Goal: Task Accomplishment & Management: Manage account settings

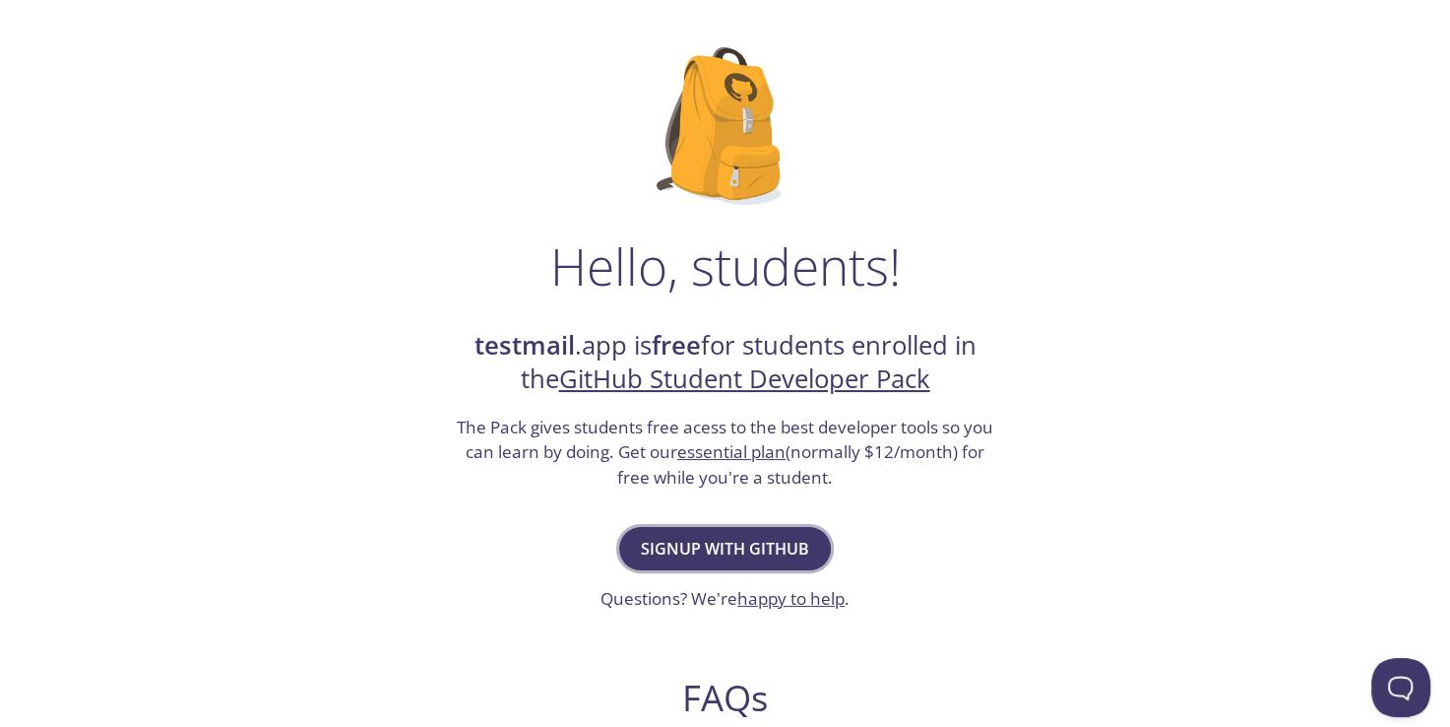
click at [717, 544] on span "Signup with GitHub" at bounding box center [725, 549] width 168 height 28
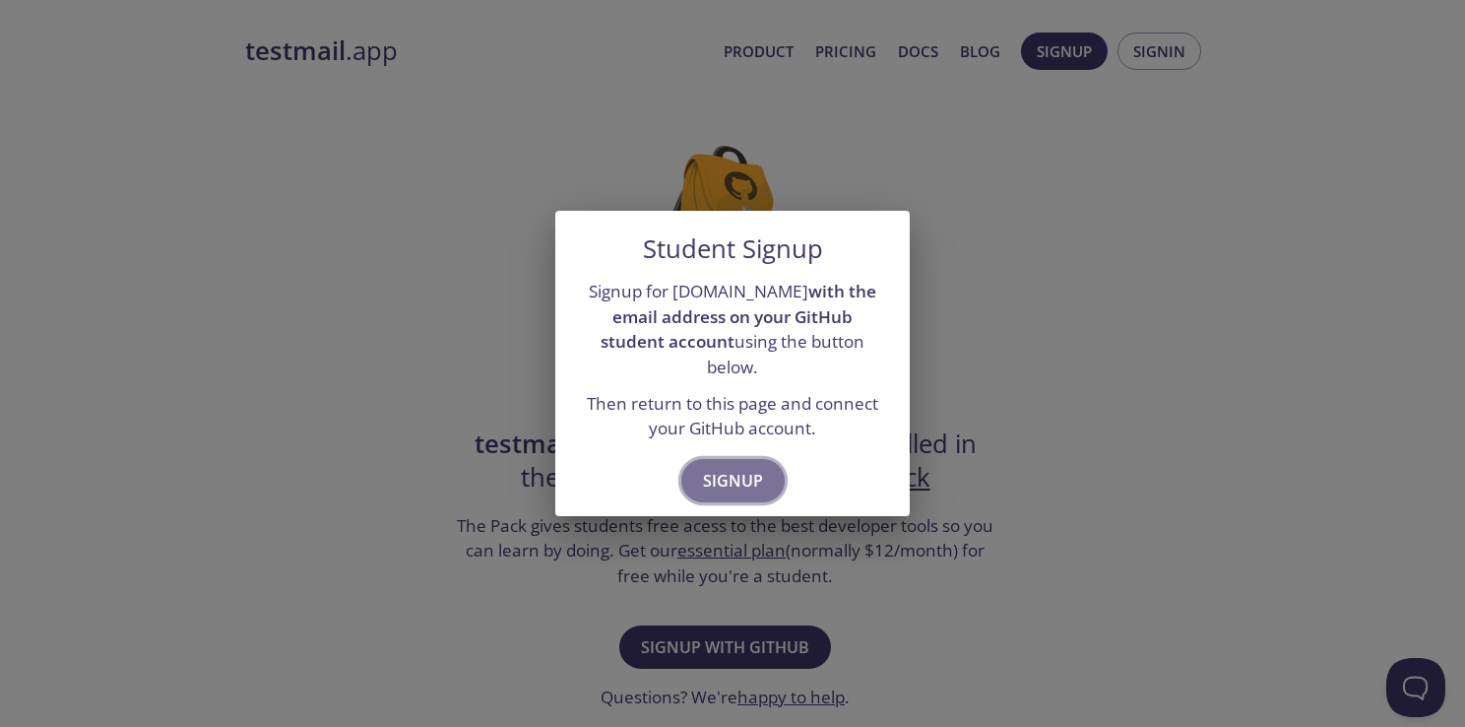
click at [726, 477] on span "Signup" at bounding box center [733, 481] width 60 height 28
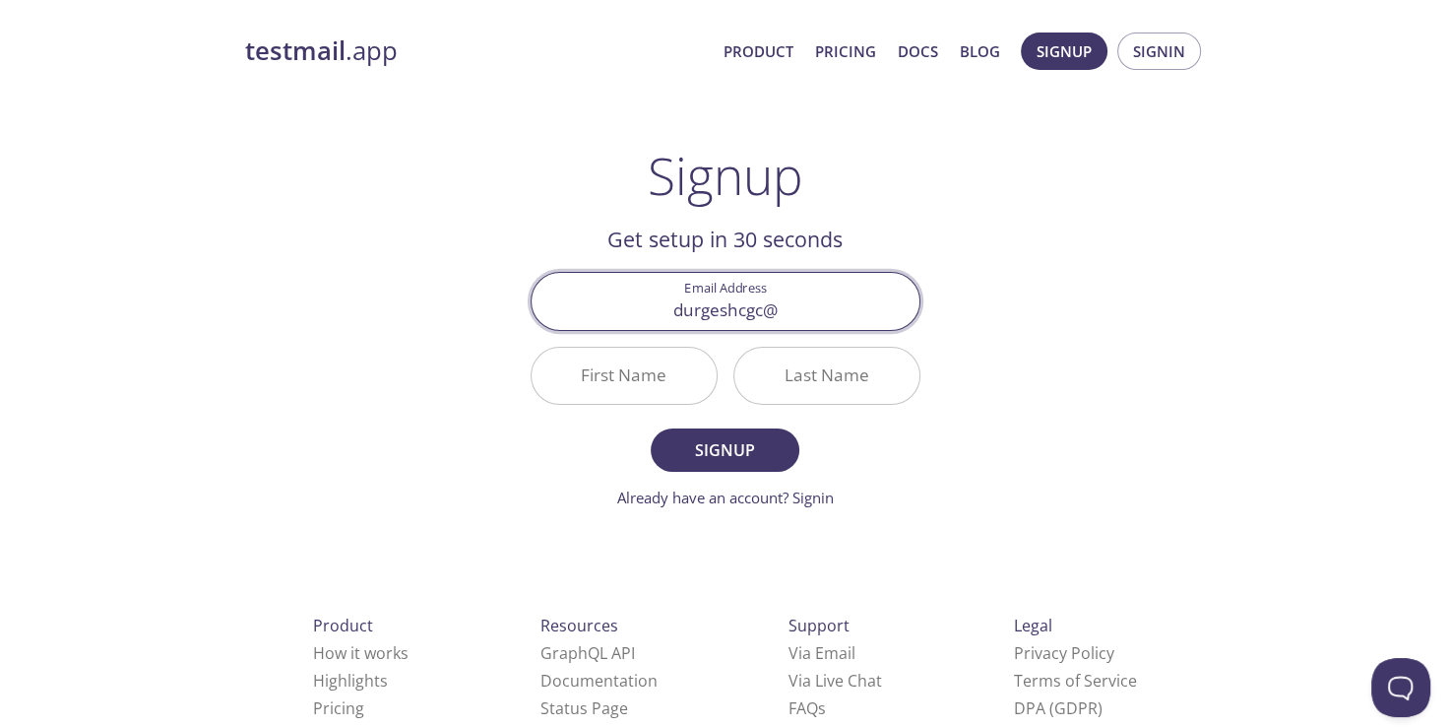
type input "[EMAIL_ADDRESS][DOMAIN_NAME]"
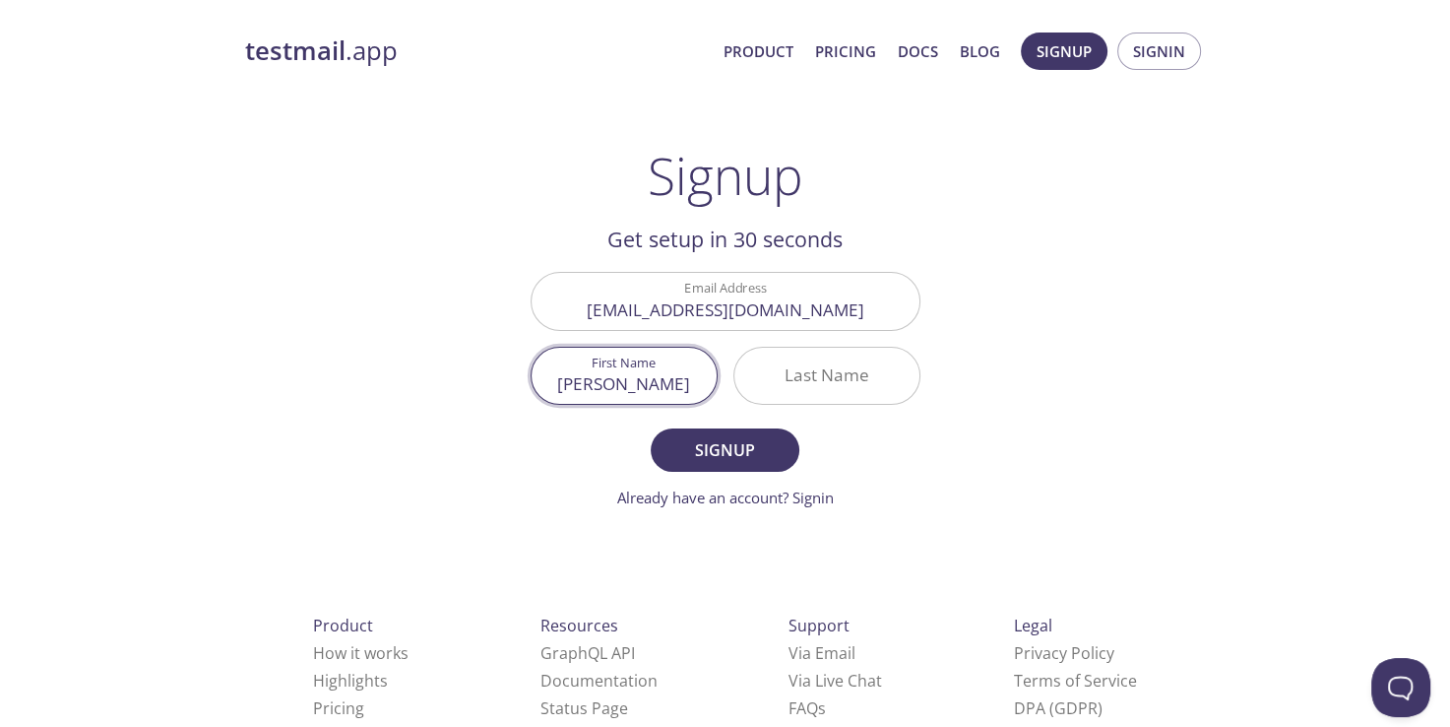
type input "[PERSON_NAME]"
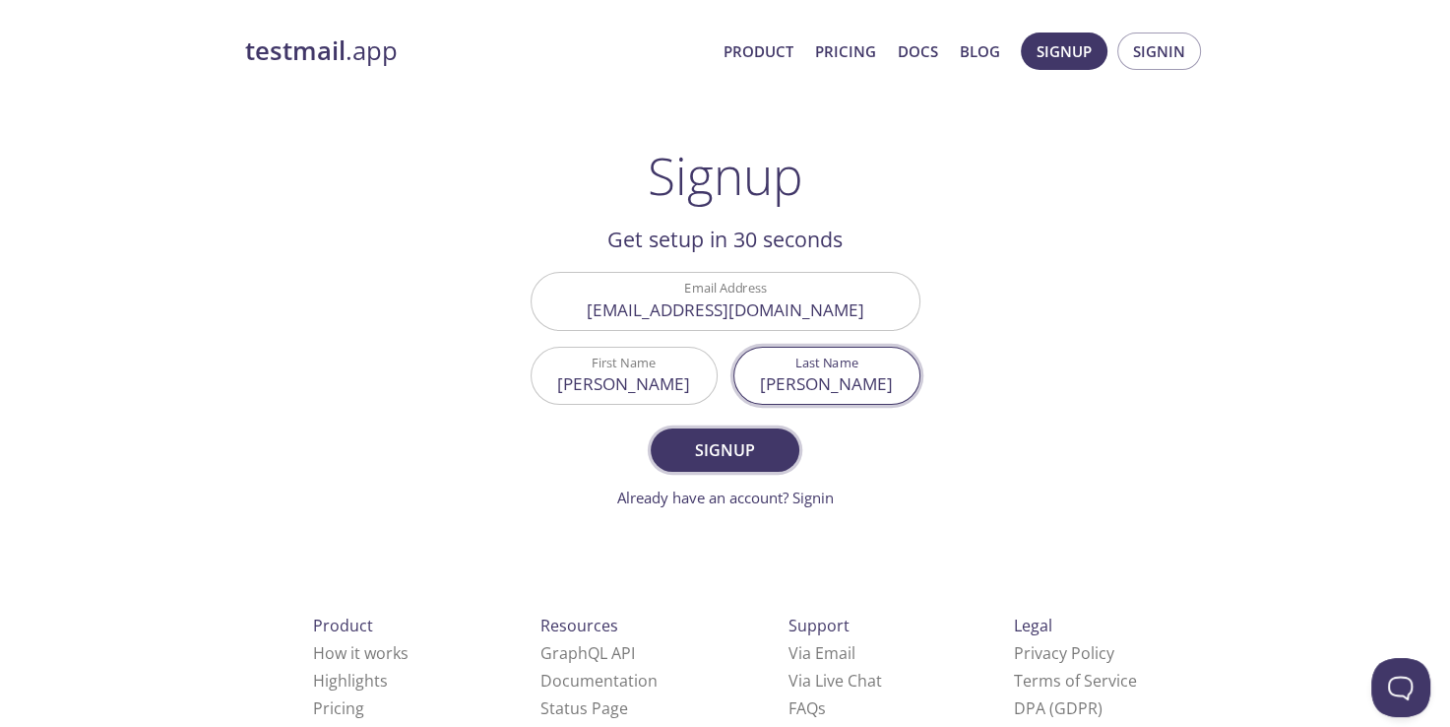
type input "[PERSON_NAME]"
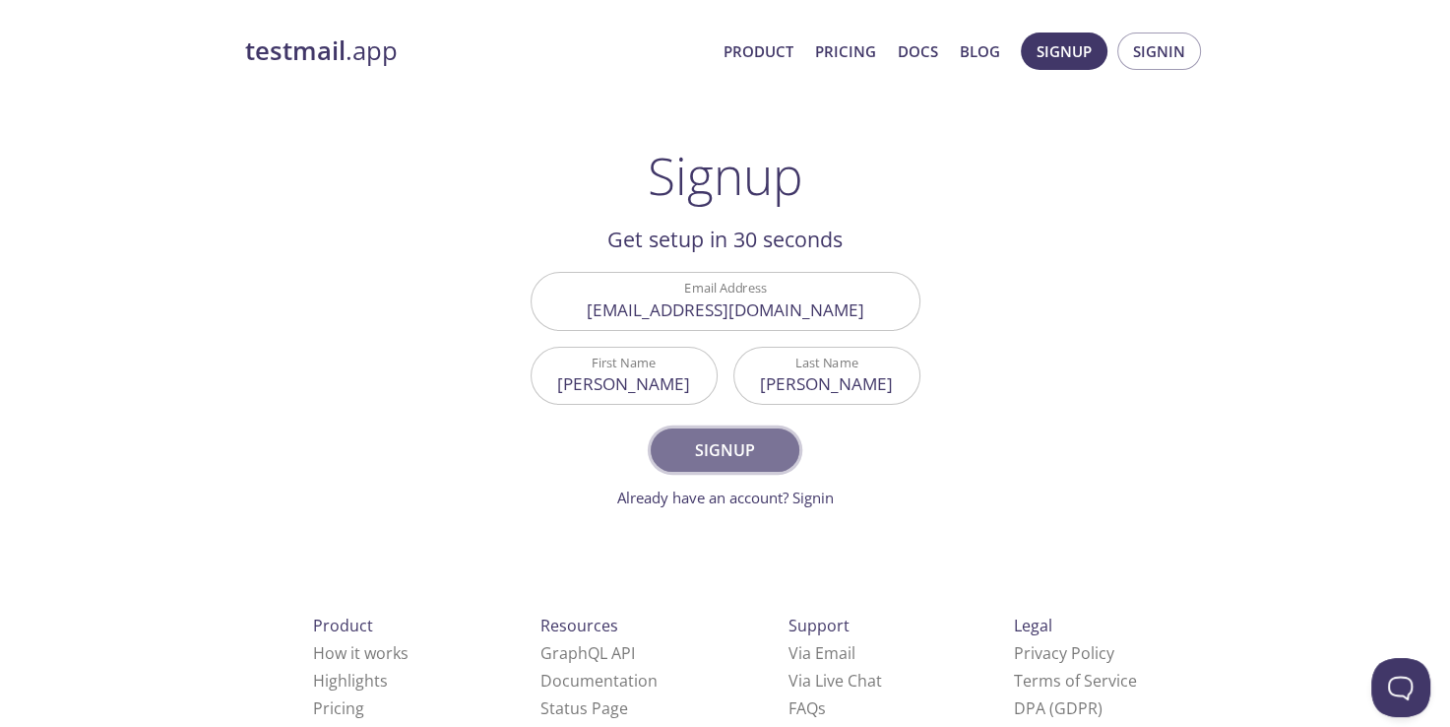
click at [753, 441] on span "Signup" at bounding box center [724, 450] width 104 height 28
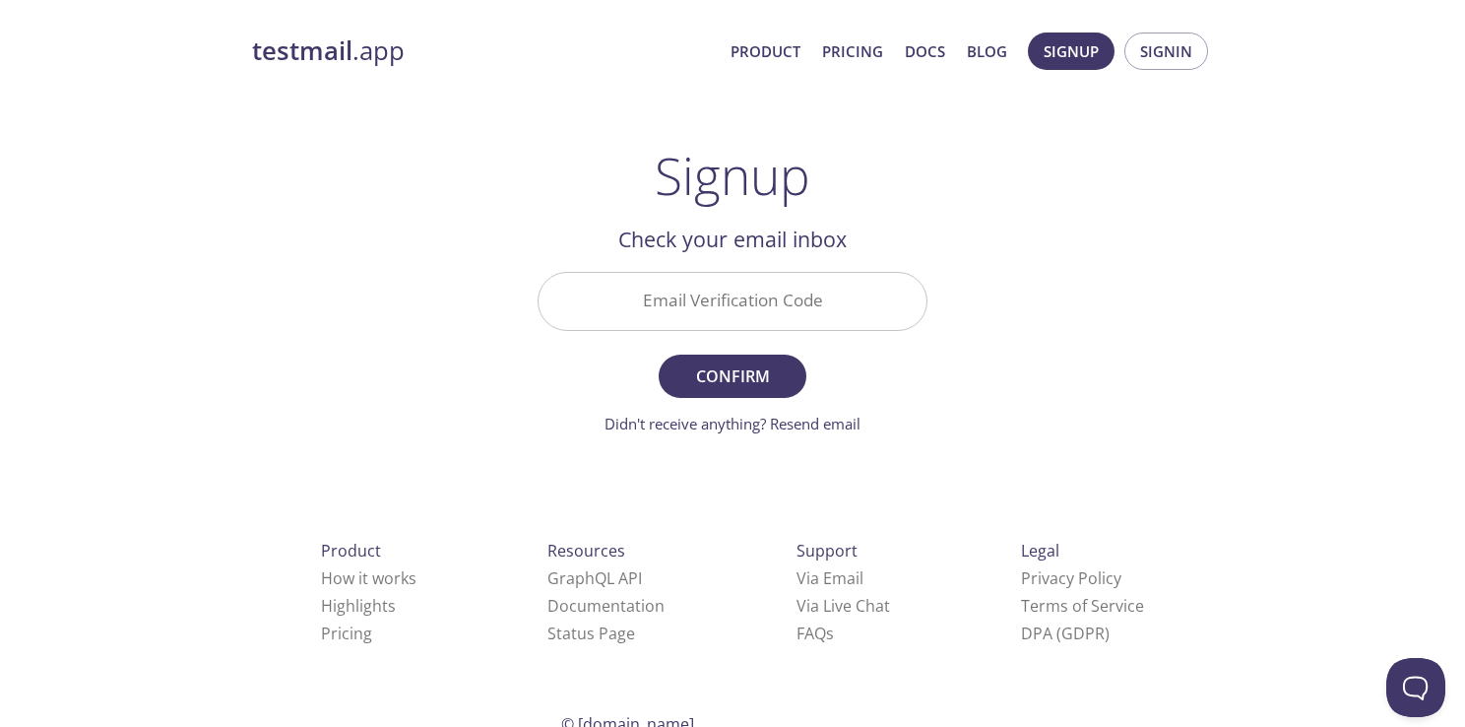
click at [699, 305] on input "Email Verification Code" at bounding box center [733, 301] width 388 height 56
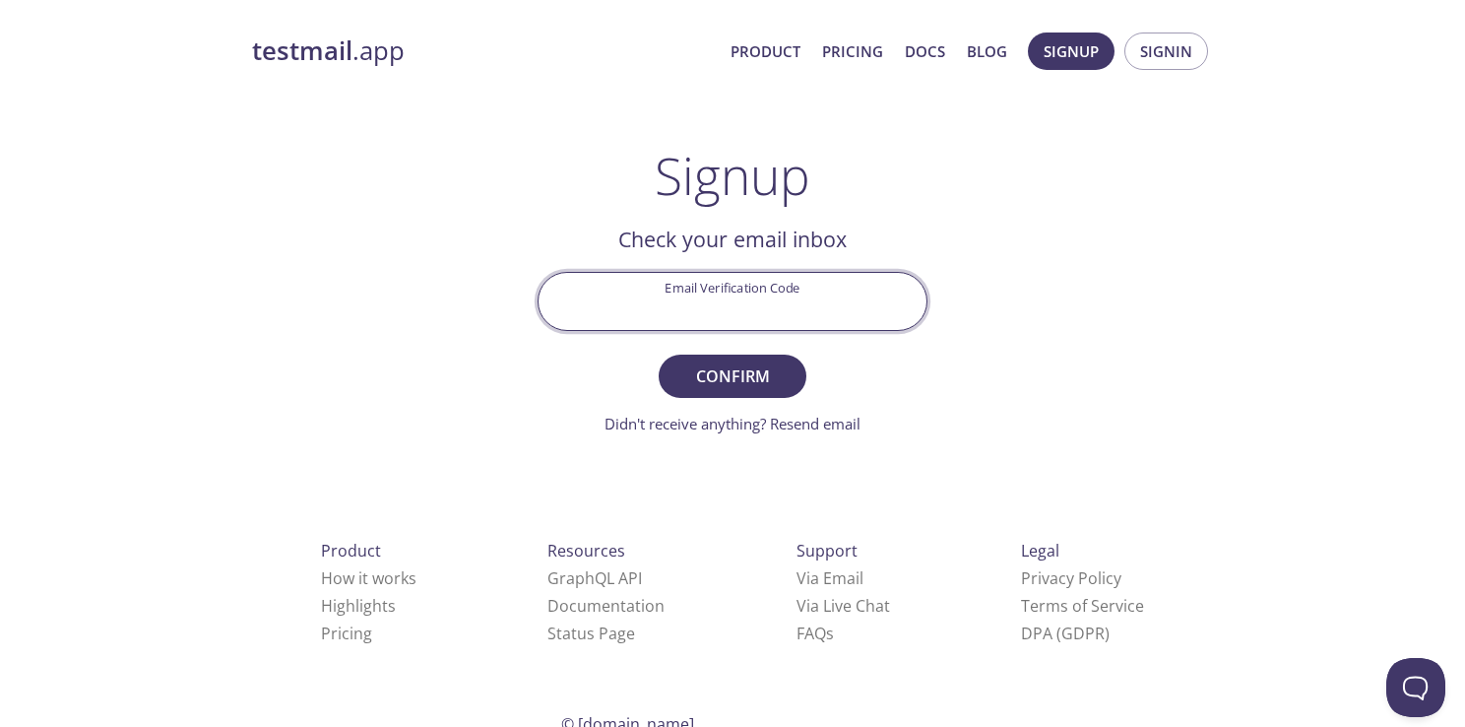
paste input "SWT6JUE"
type input "SWT6JUE"
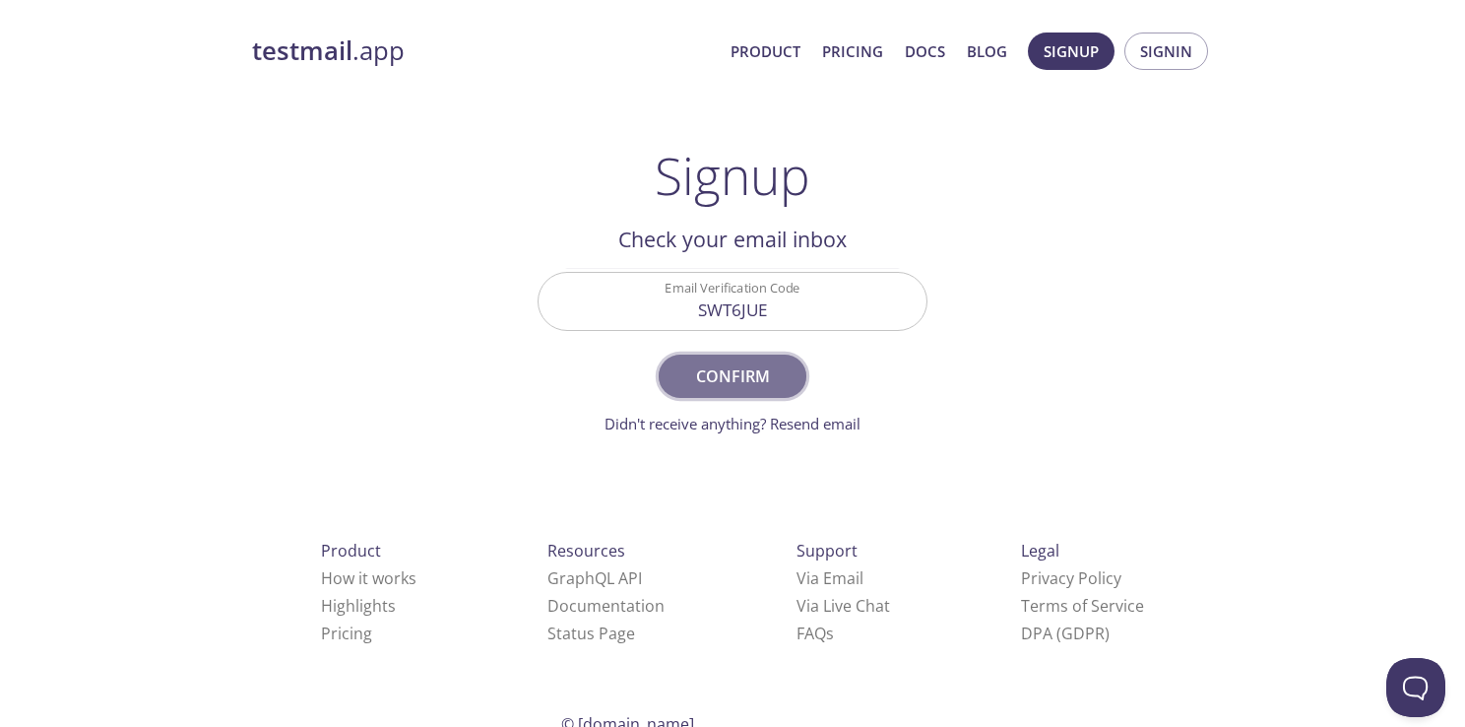
click at [760, 364] on span "Confirm" at bounding box center [732, 376] width 104 height 28
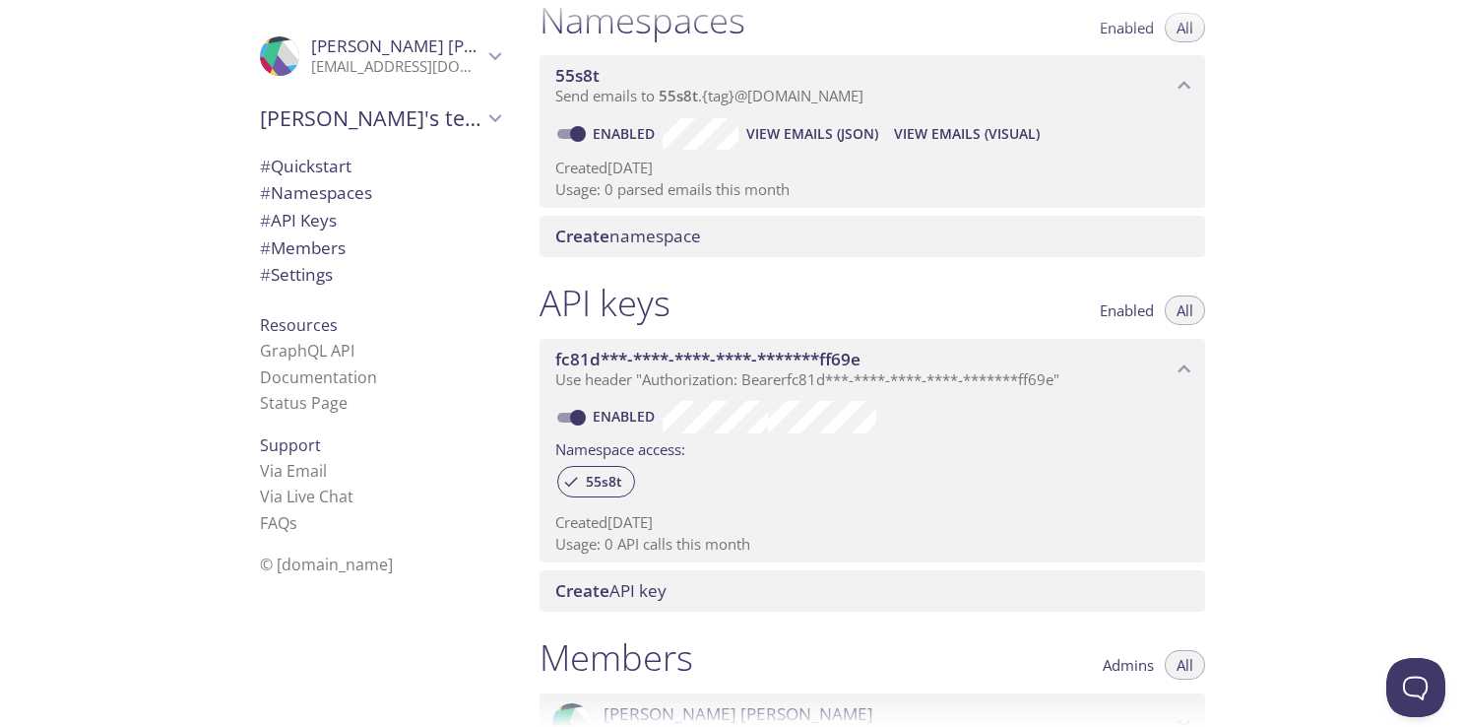
scroll to position [295, 0]
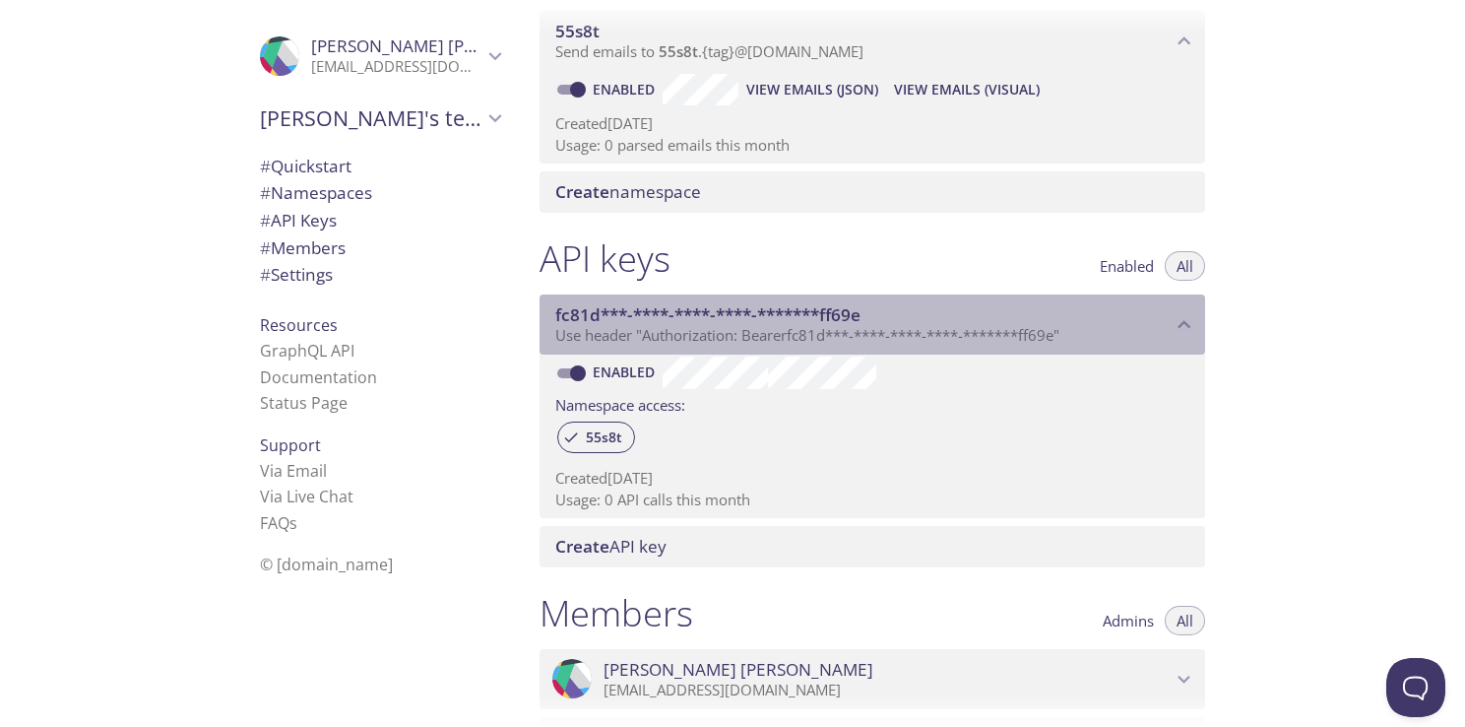
click at [716, 307] on span "fc81d***-****-****-****-*******ff69e" at bounding box center [707, 314] width 305 height 23
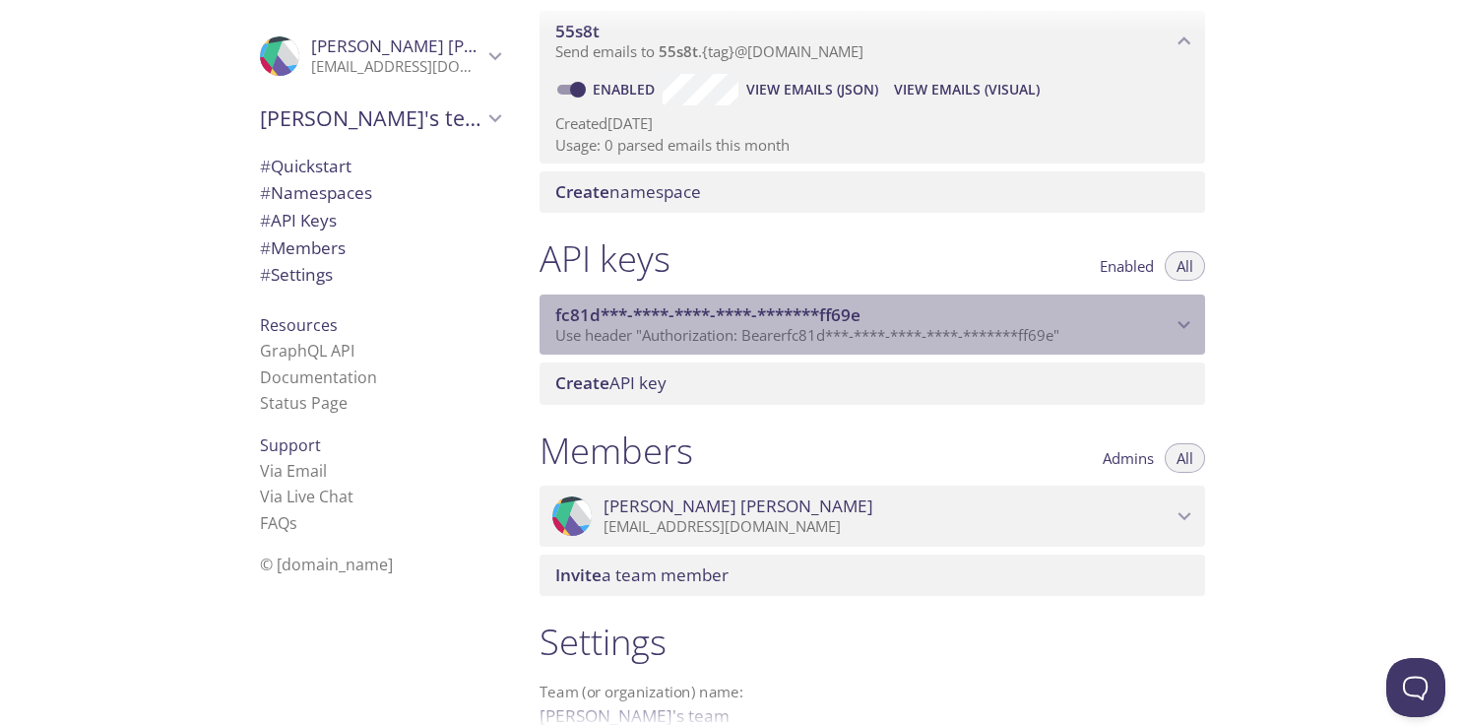
click at [716, 307] on span "fc81d***-****-****-****-*******ff69e" at bounding box center [707, 314] width 305 height 23
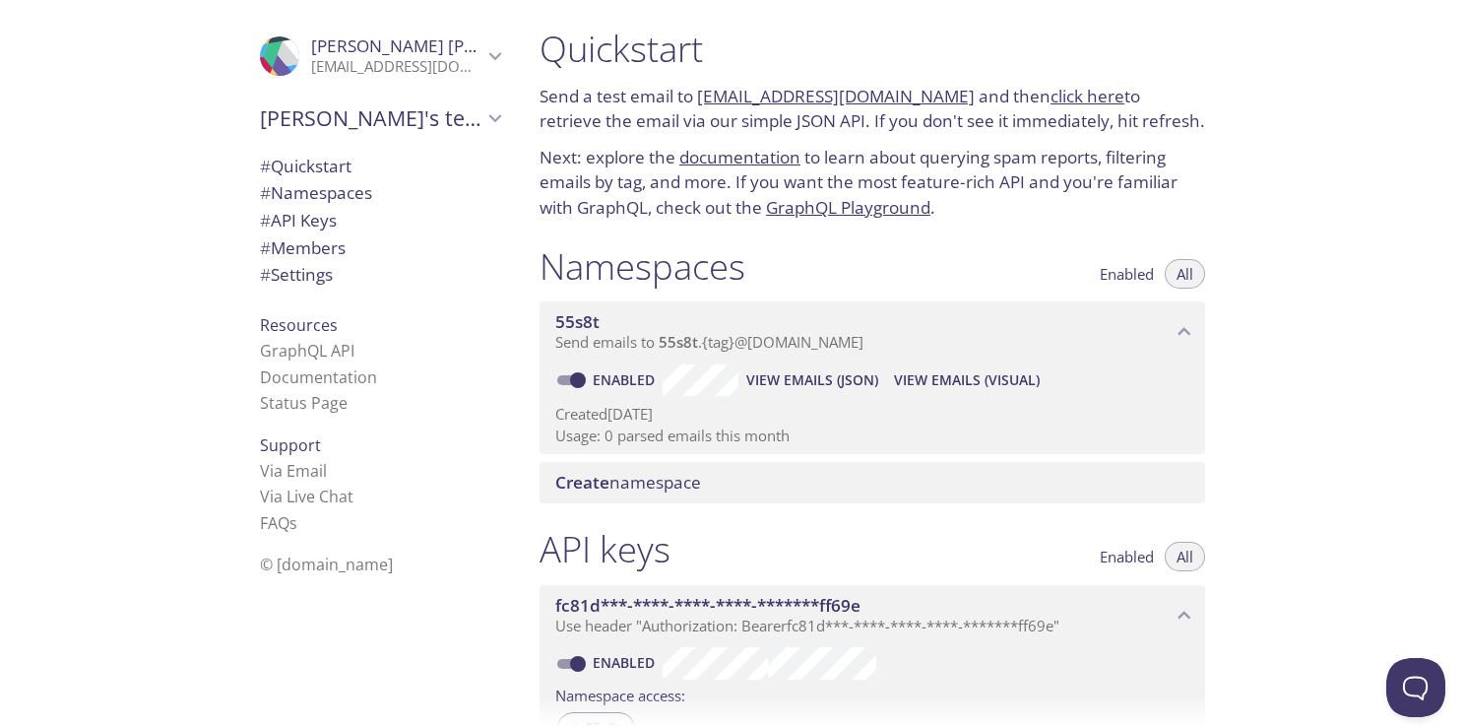
scroll to position [0, 0]
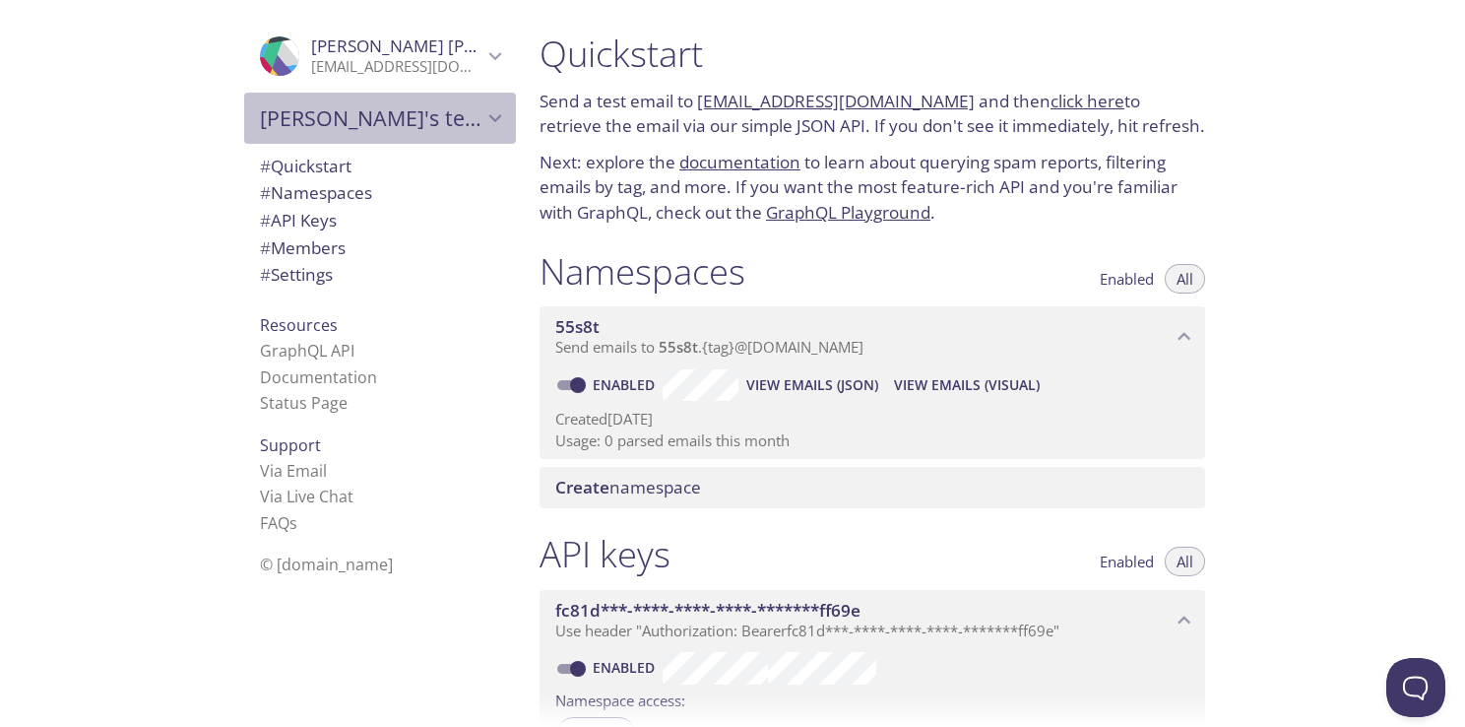
click at [358, 119] on span "[PERSON_NAME]'s team" at bounding box center [371, 118] width 222 height 28
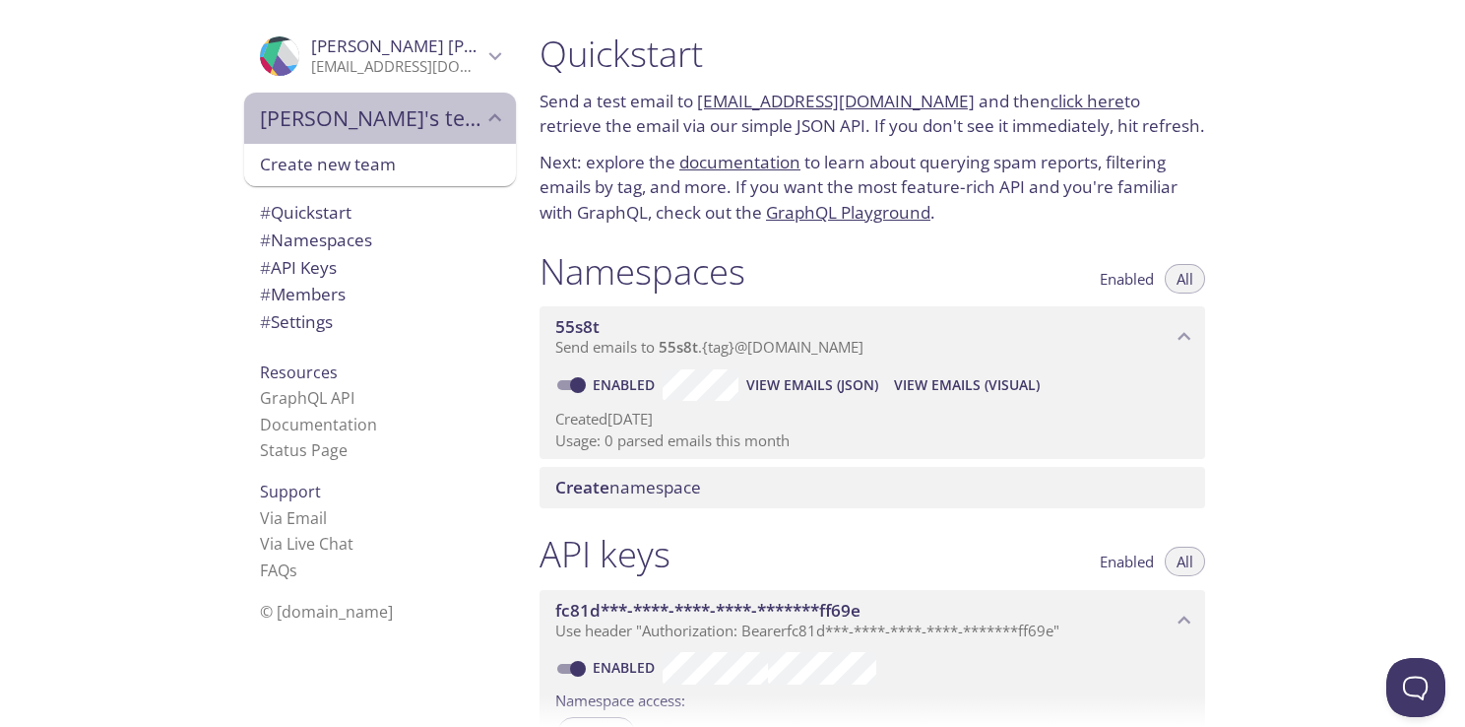
click at [357, 119] on span "[PERSON_NAME]'s team" at bounding box center [371, 118] width 222 height 28
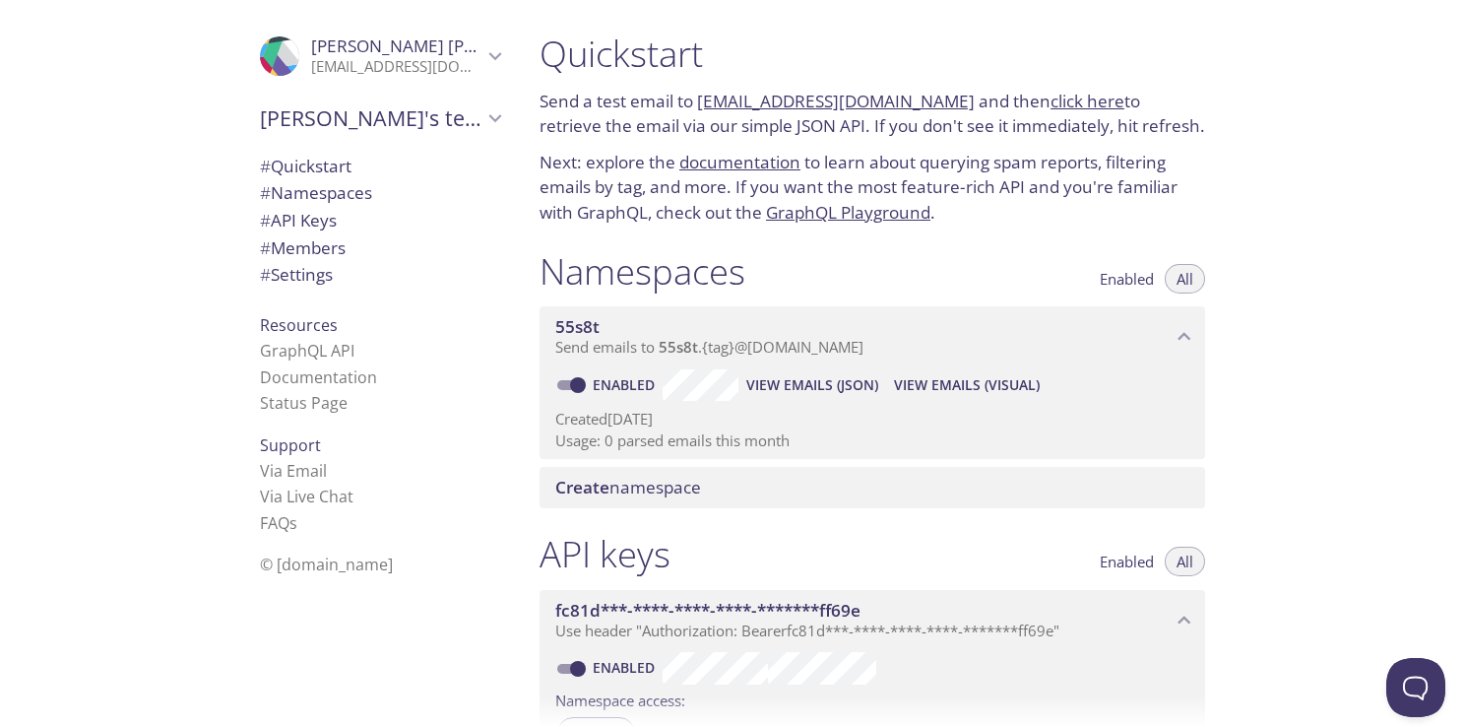
click at [335, 162] on span "# Quickstart" at bounding box center [306, 166] width 92 height 23
click at [765, 101] on link "[EMAIL_ADDRESS][DOMAIN_NAME]" at bounding box center [836, 99] width 278 height 23
click at [1050, 97] on link "click here" at bounding box center [1087, 99] width 74 height 23
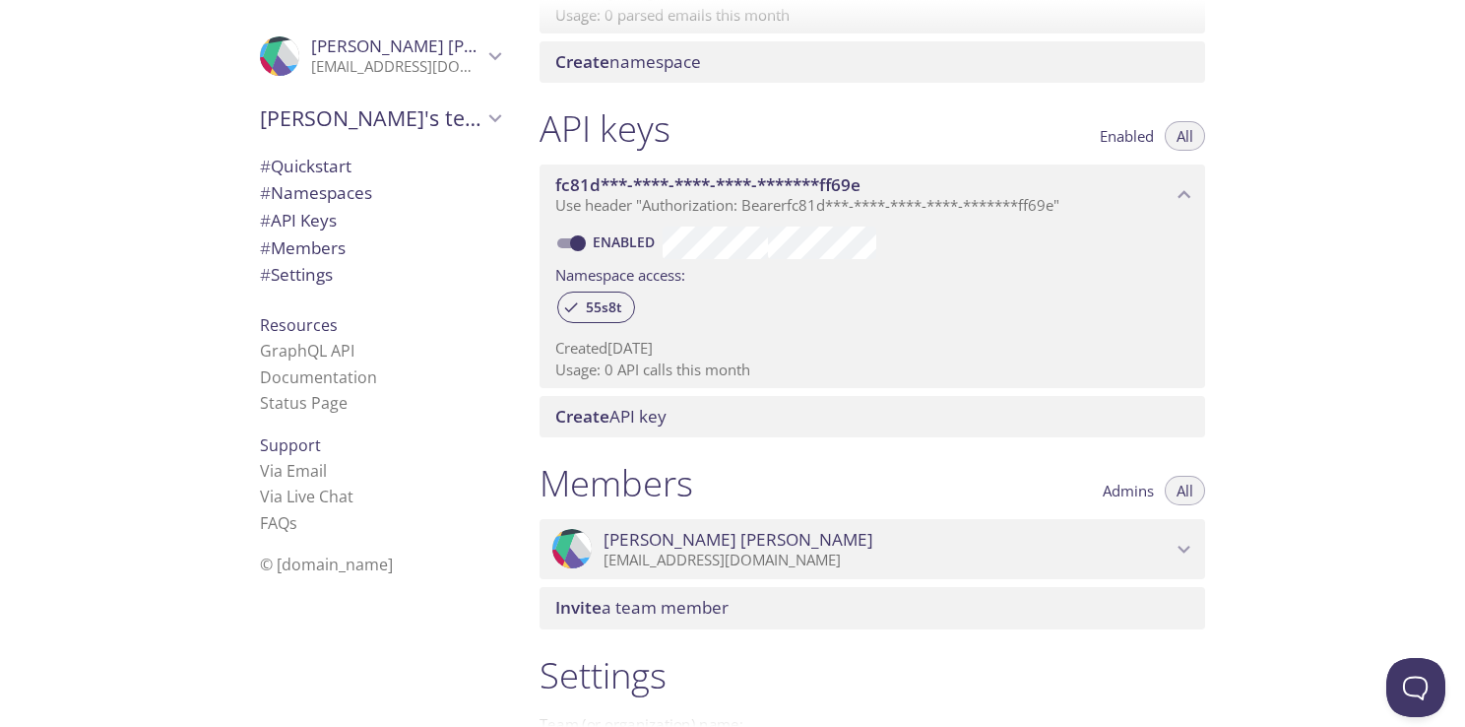
scroll to position [394, 0]
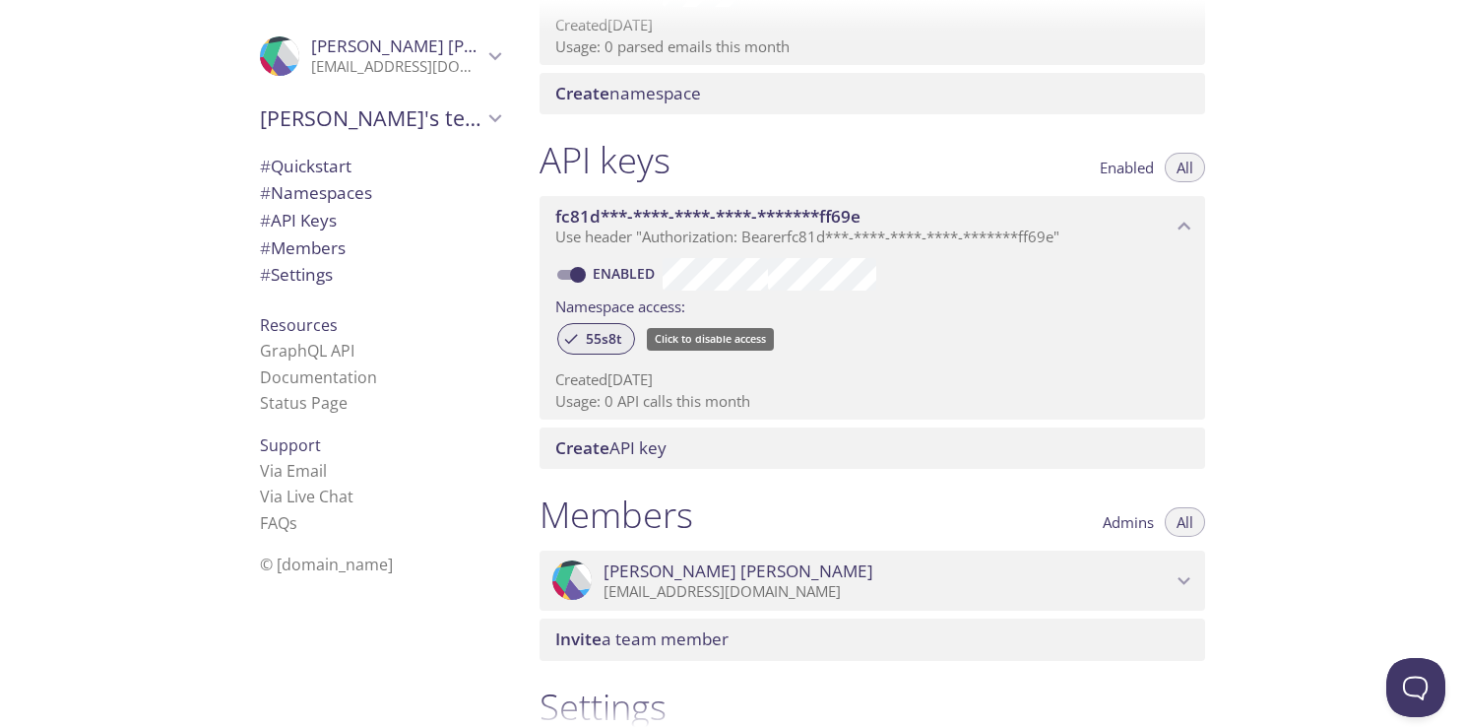
click at [610, 334] on span "55s8t" at bounding box center [604, 339] width 60 height 18
click at [611, 339] on span "55s8t" at bounding box center [604, 339] width 60 height 18
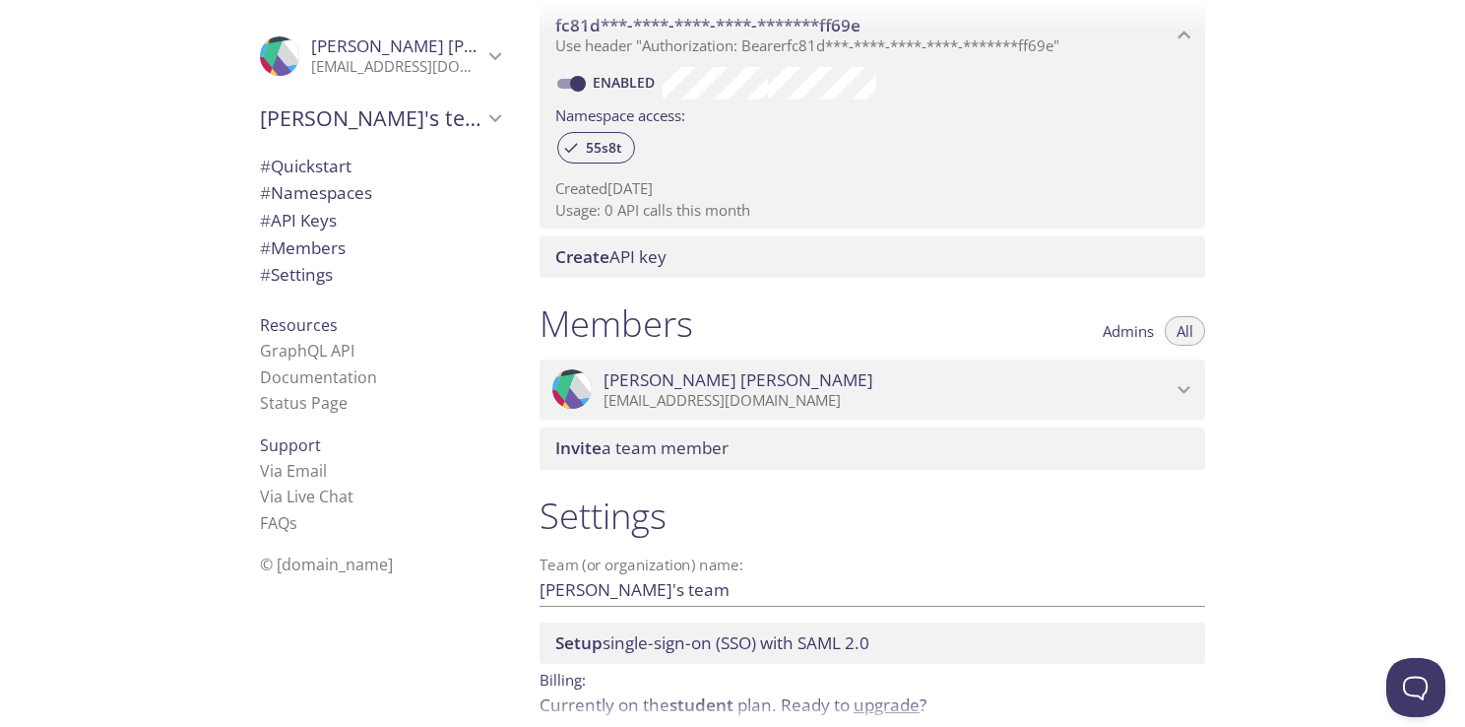
scroll to position [673, 0]
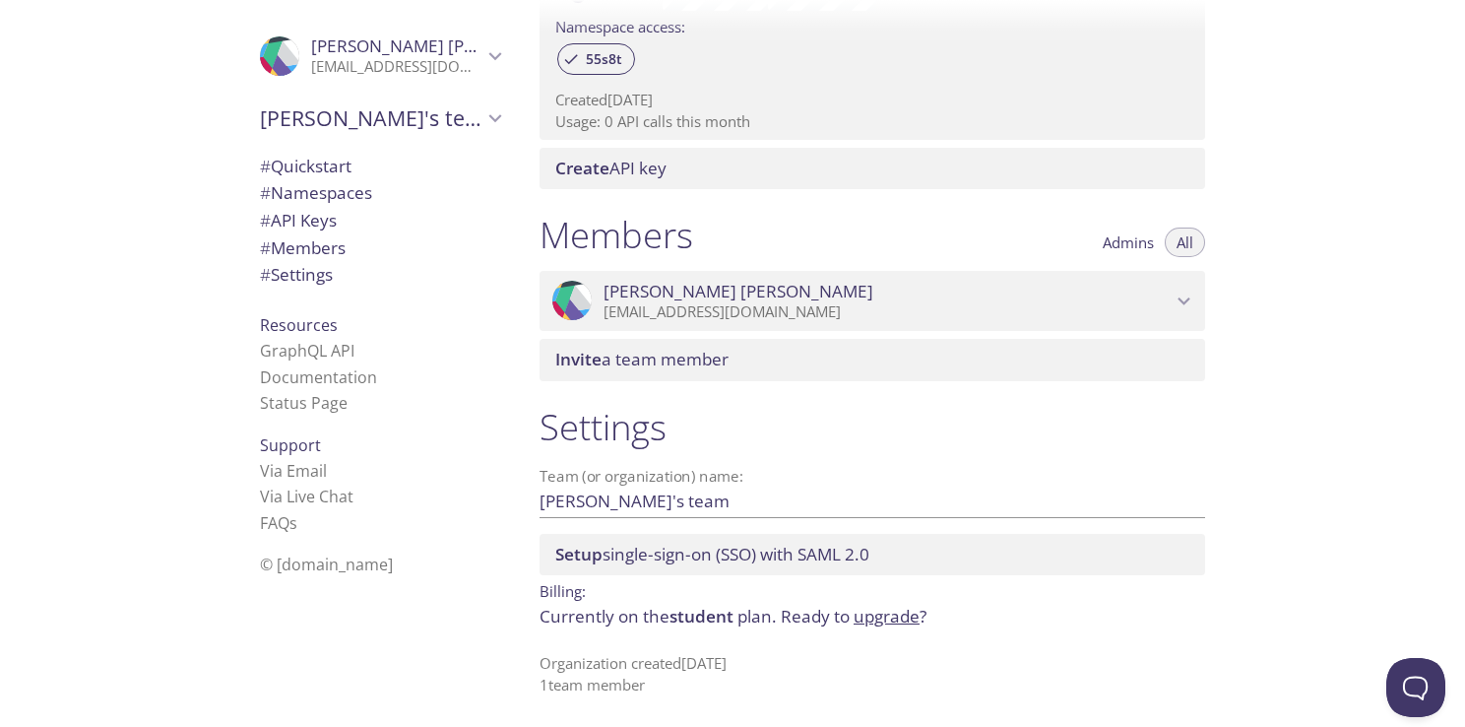
click at [749, 352] on span "Invite a team member" at bounding box center [876, 360] width 642 height 22
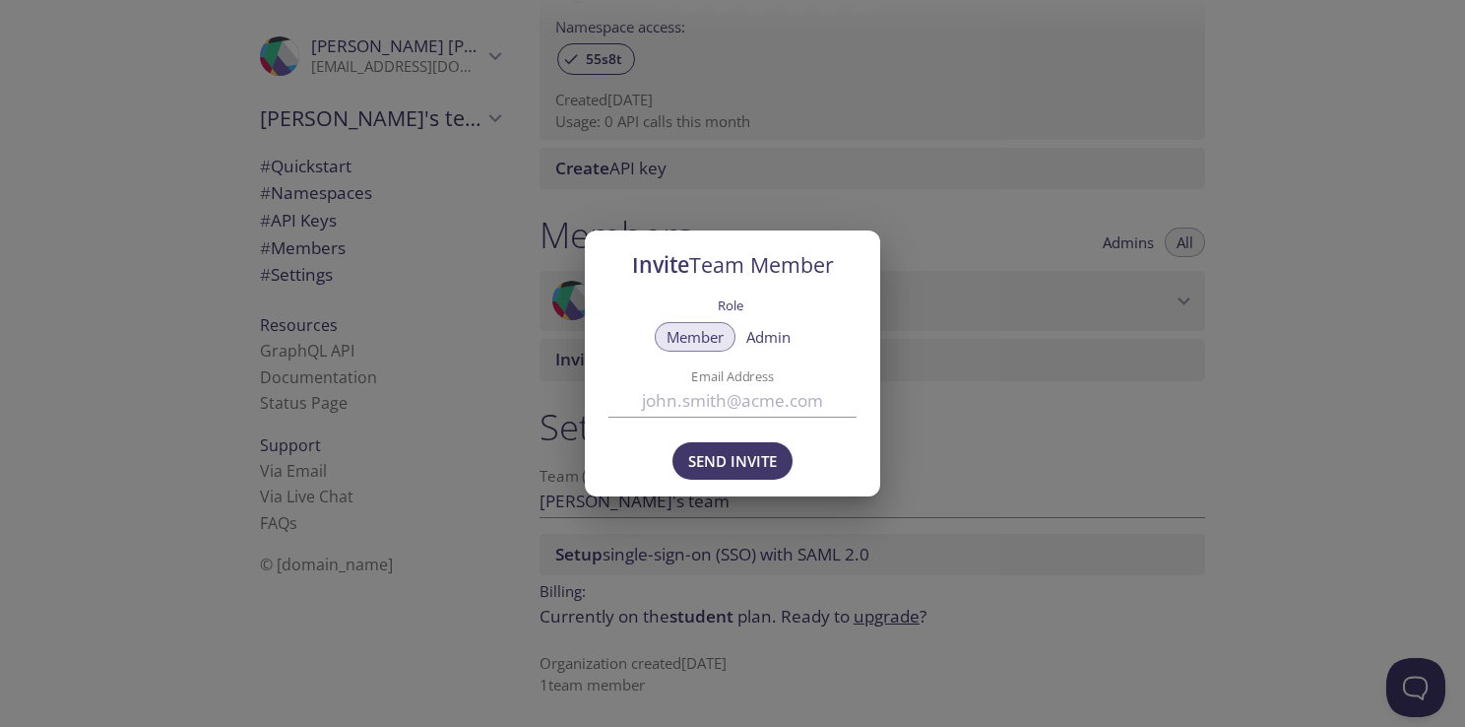
click at [910, 475] on div "Invite Team Member Role Member Admin Email Address Send Invite" at bounding box center [732, 363] width 1465 height 727
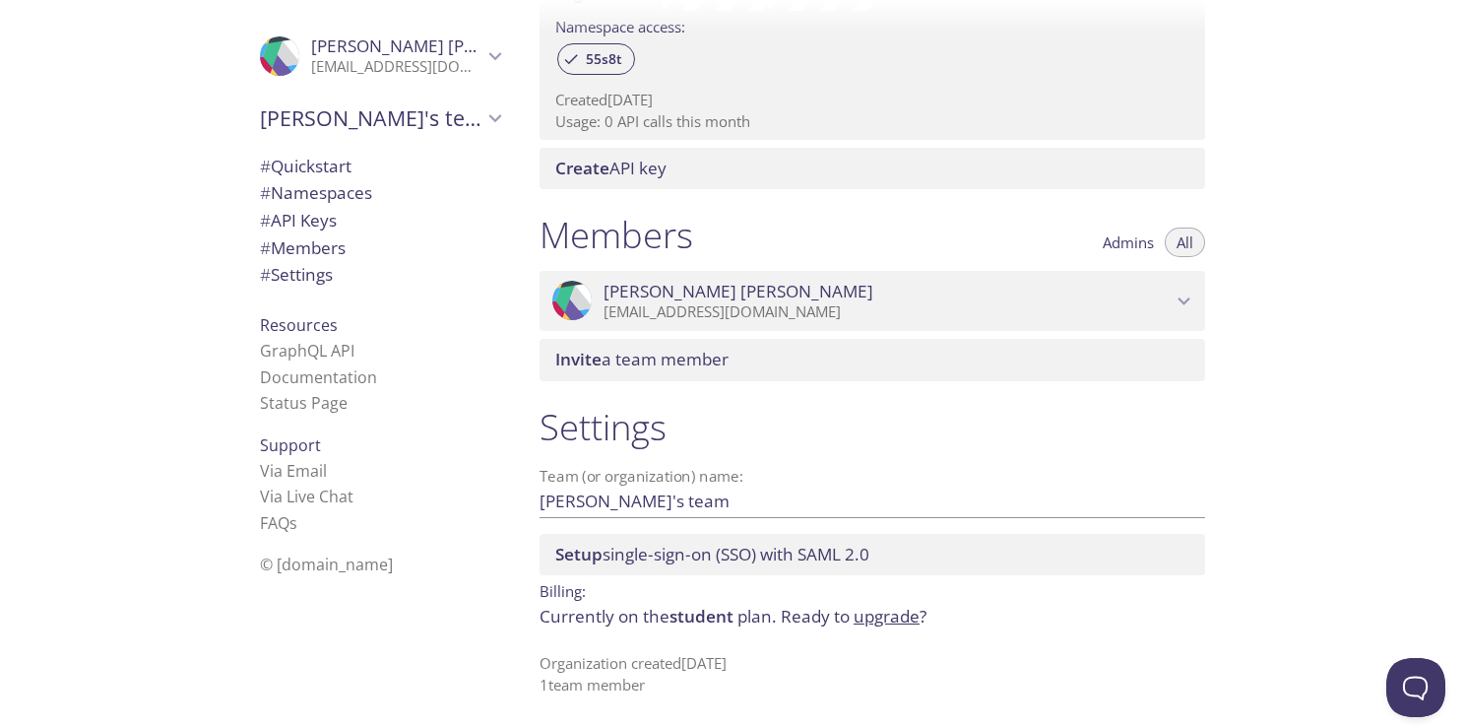
click at [774, 356] on span "Invite a team member" at bounding box center [876, 360] width 642 height 22
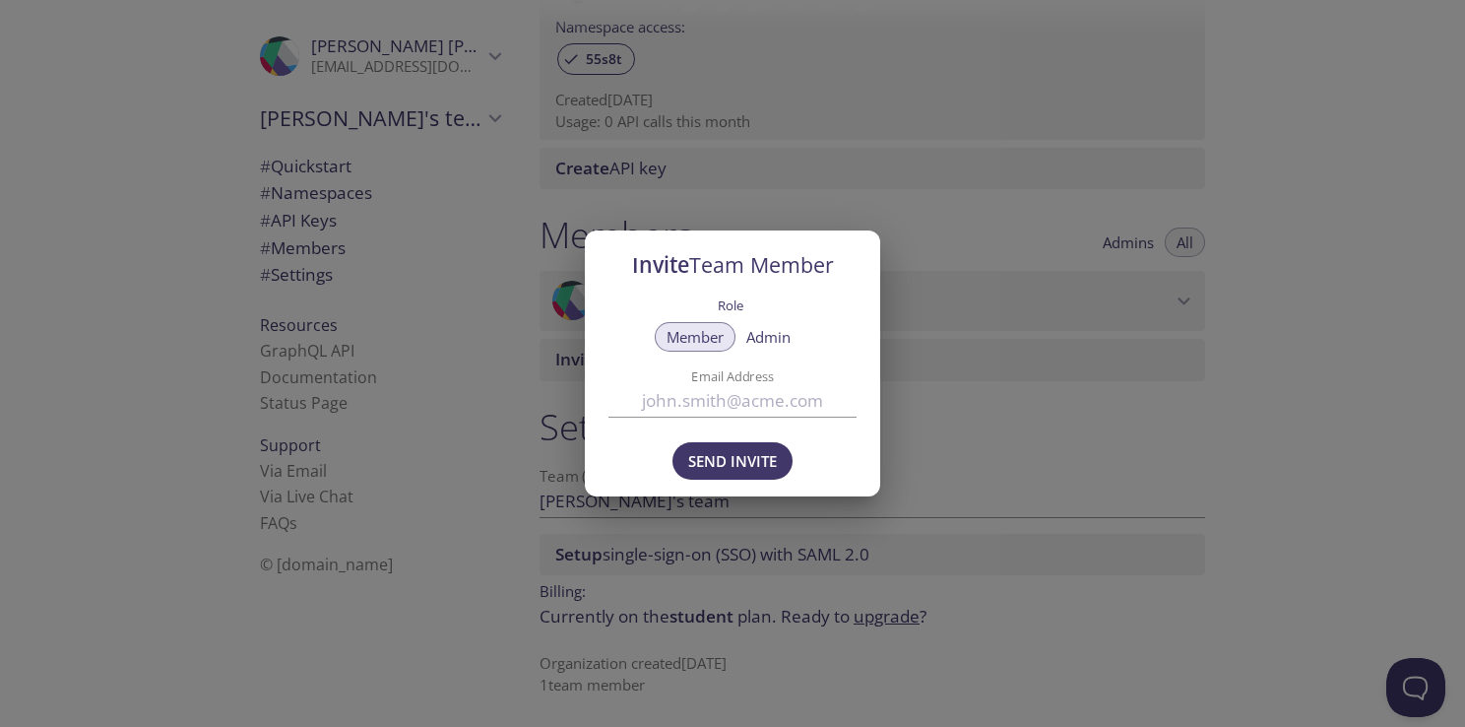
click at [878, 372] on div "Role Member Admin Email Address" at bounding box center [732, 360] width 295 height 138
click at [882, 477] on div "Invite Team Member Role Member Admin Email Address Send Invite" at bounding box center [732, 363] width 1465 height 727
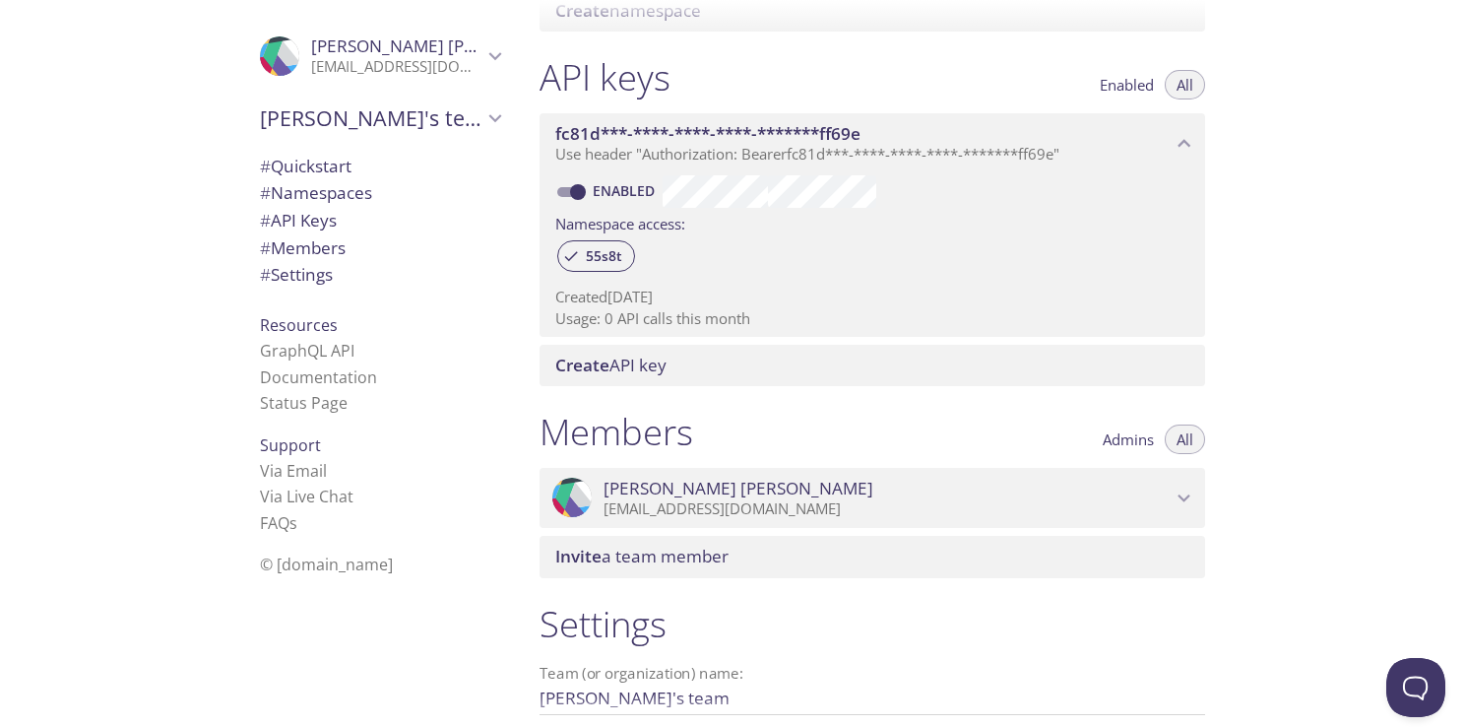
scroll to position [378, 0]
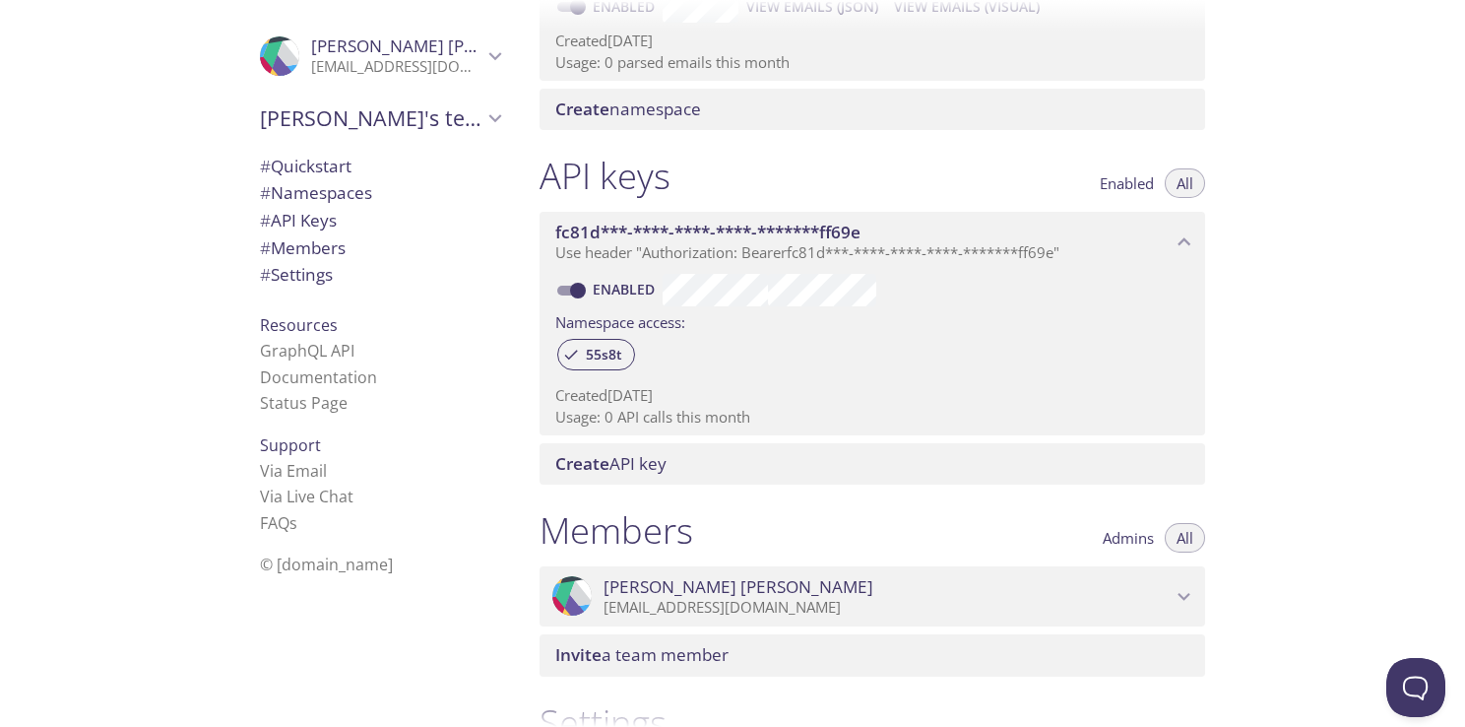
click at [687, 465] on span "Create API key" at bounding box center [876, 464] width 642 height 22
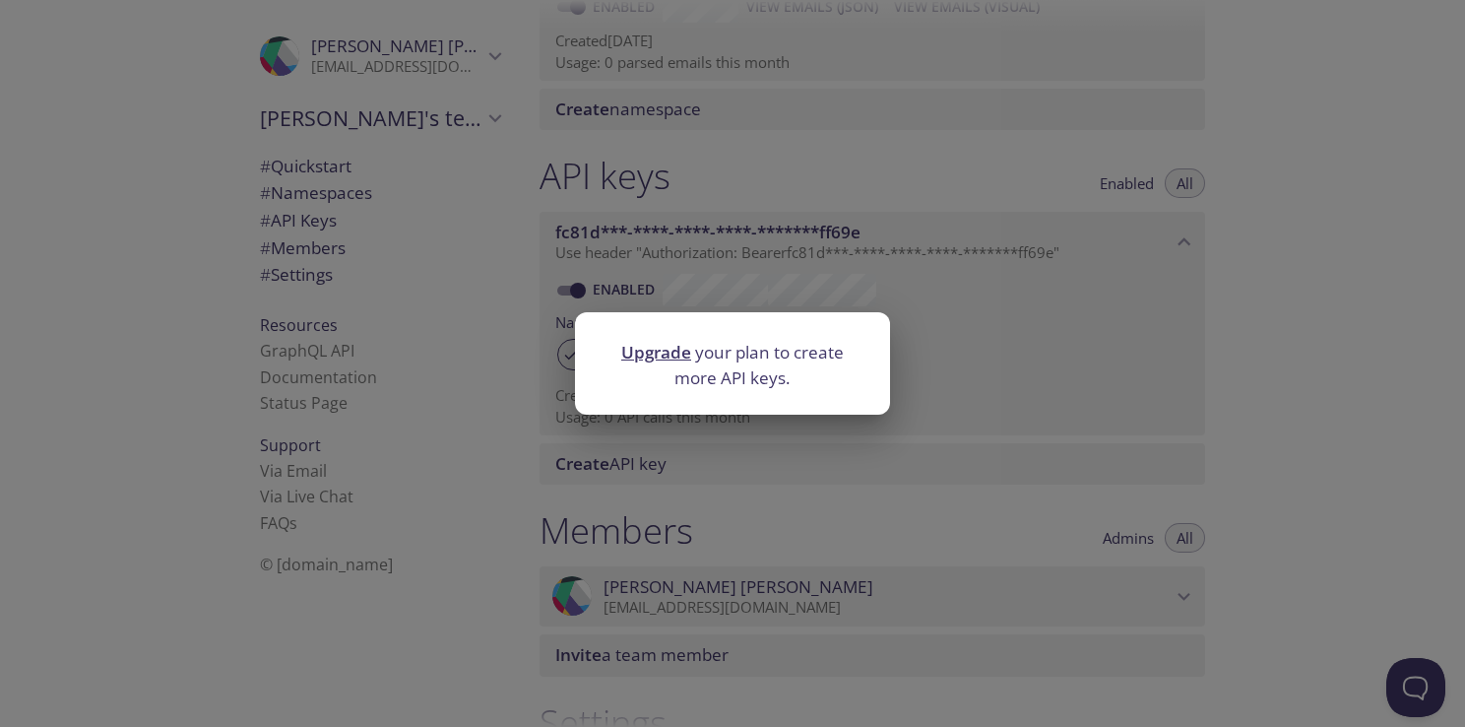
click at [725, 495] on div "Upgrade your plan to create more API keys." at bounding box center [732, 363] width 1465 height 727
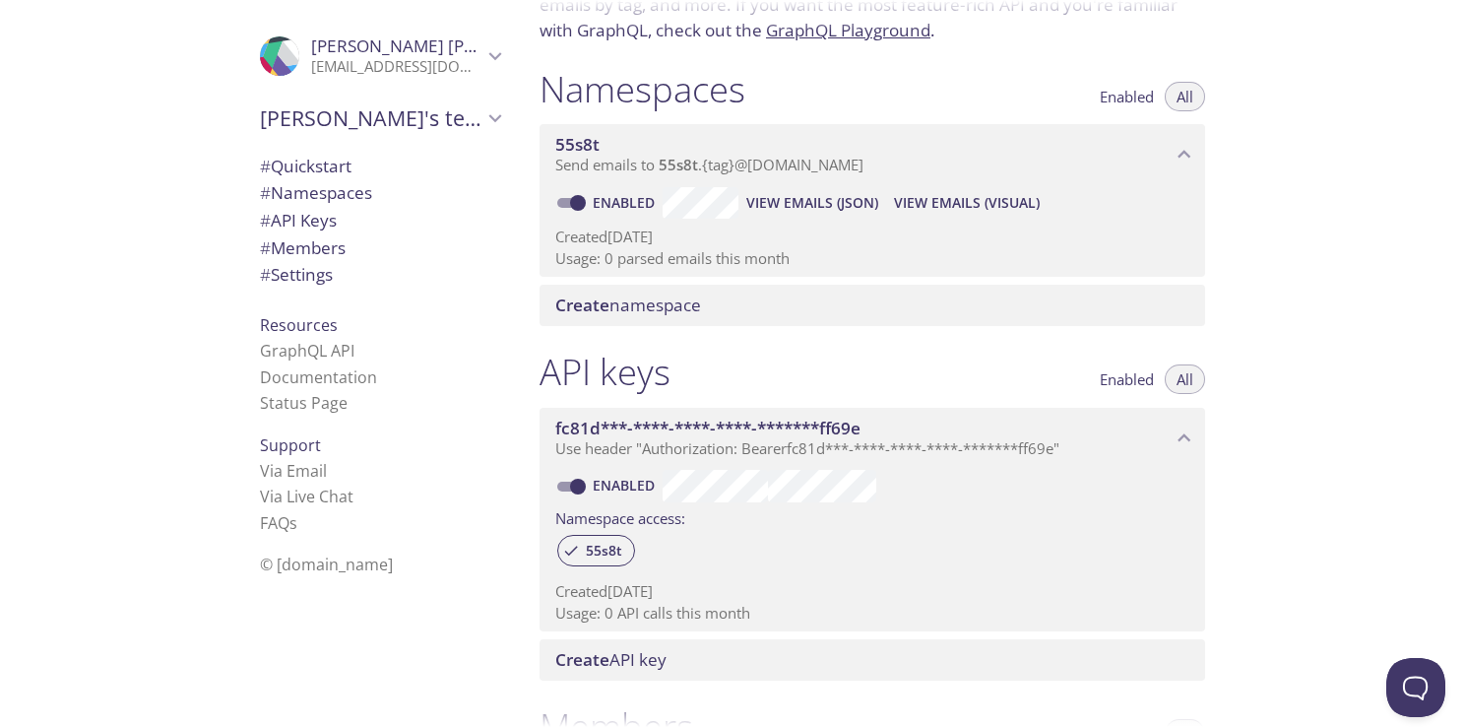
scroll to position [181, 0]
click at [929, 207] on span "View Emails (Visual)" at bounding box center [967, 204] width 146 height 24
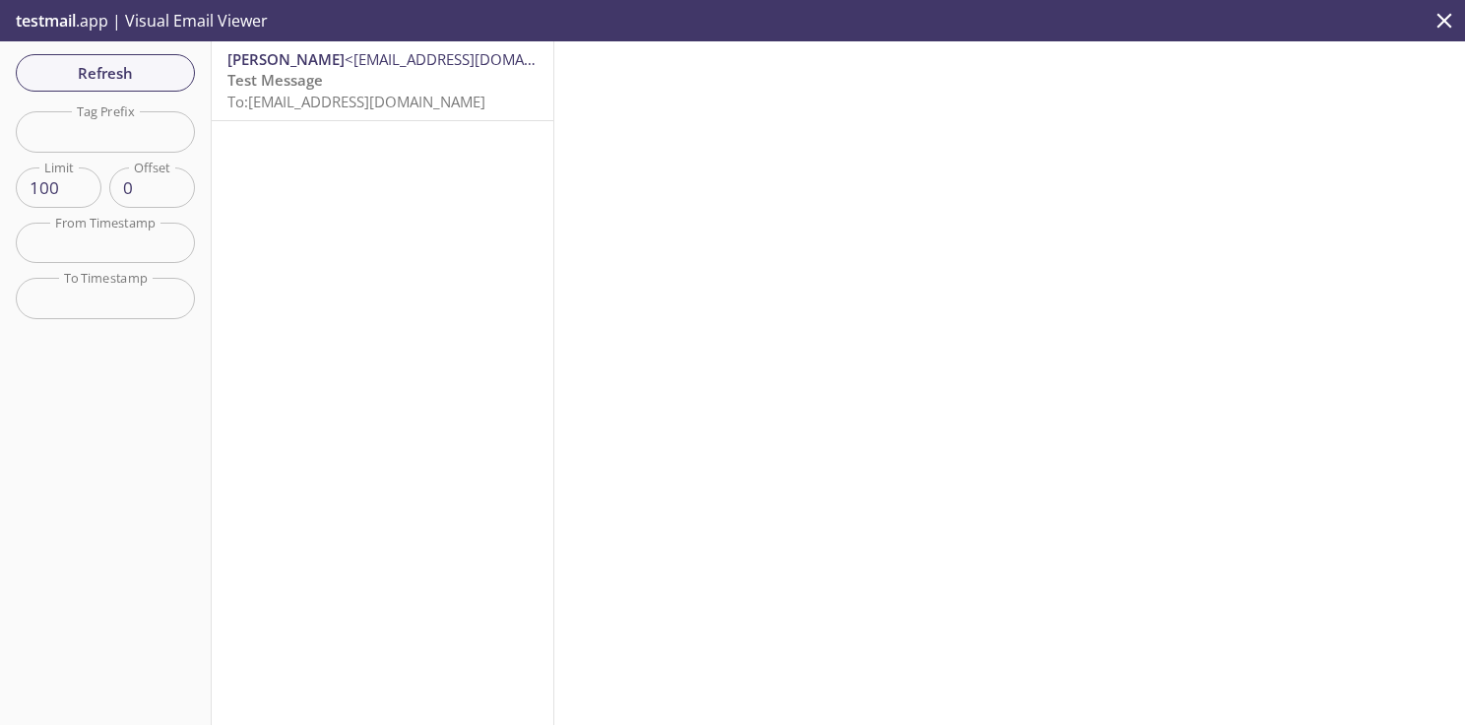
click at [362, 95] on span "To: [EMAIL_ADDRESS][DOMAIN_NAME]" at bounding box center [356, 102] width 258 height 20
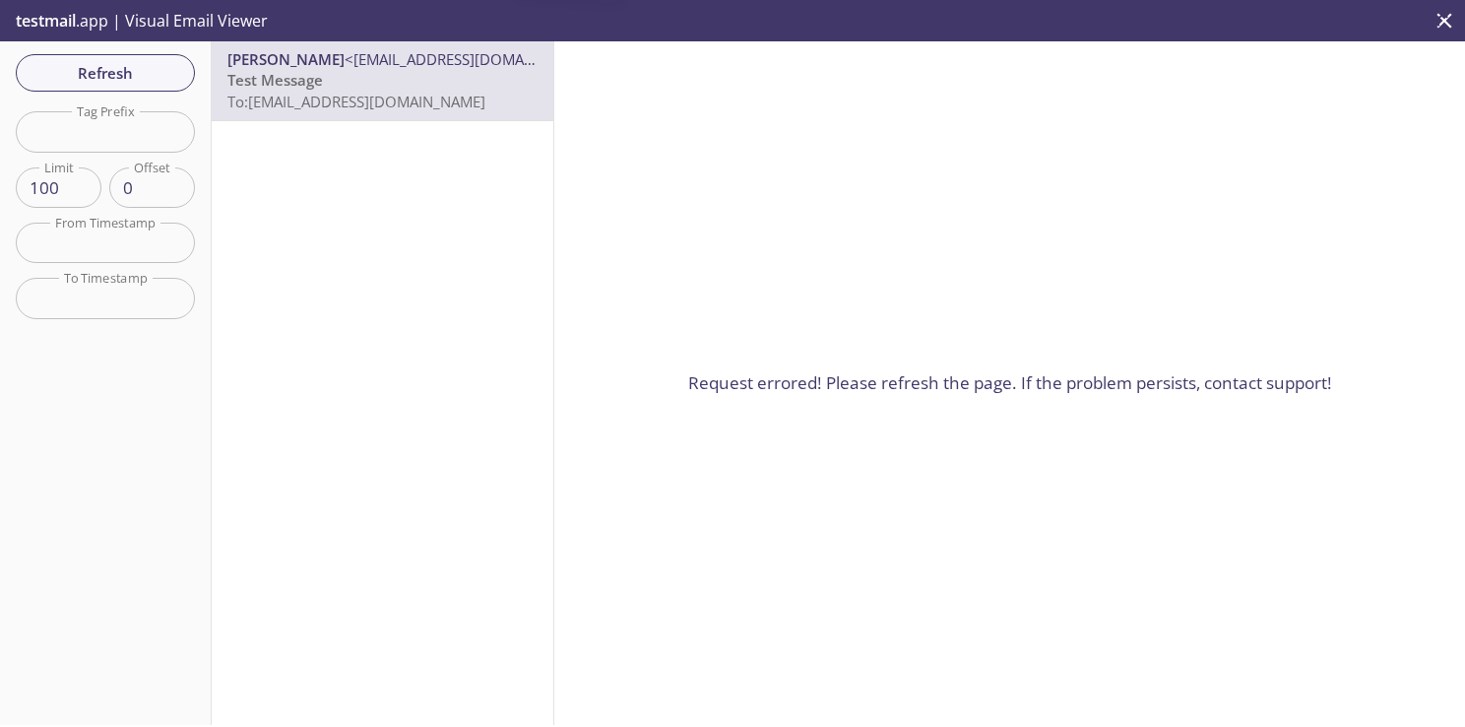
click at [365, 80] on p "Test Message To: [EMAIL_ADDRESS][DOMAIN_NAME]" at bounding box center [382, 91] width 310 height 42
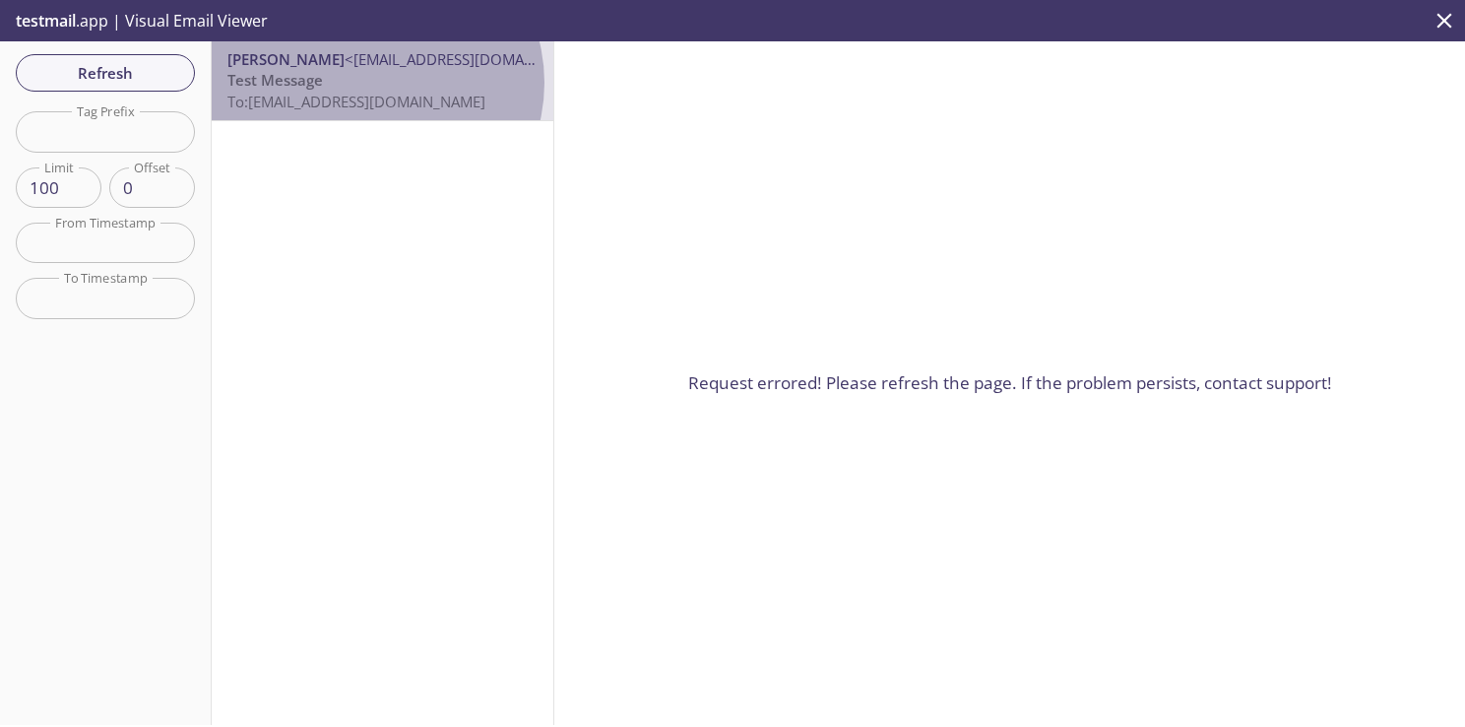
click at [373, 83] on p "Test Message To: 55s8t.test@inbox.testmail.app" at bounding box center [382, 91] width 310 height 42
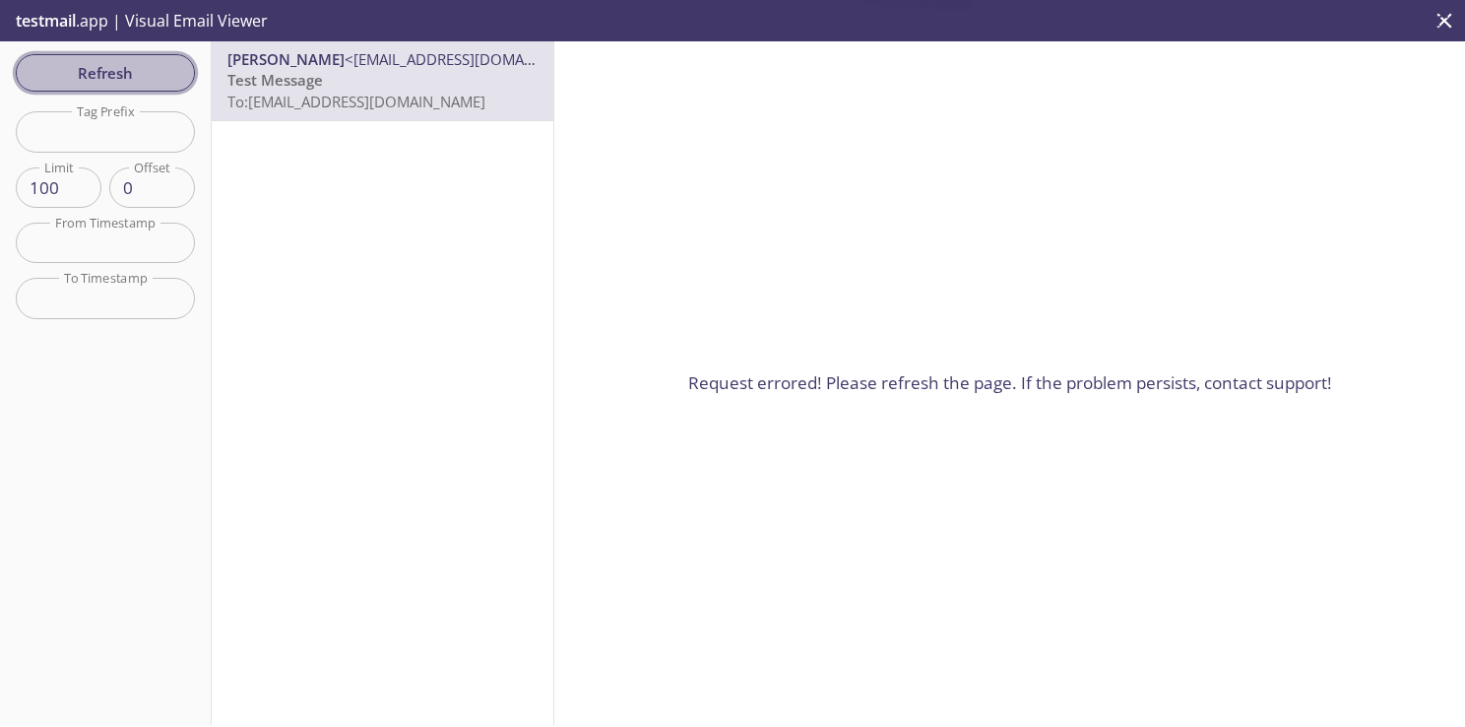
click at [116, 57] on button "Refresh" at bounding box center [105, 72] width 179 height 37
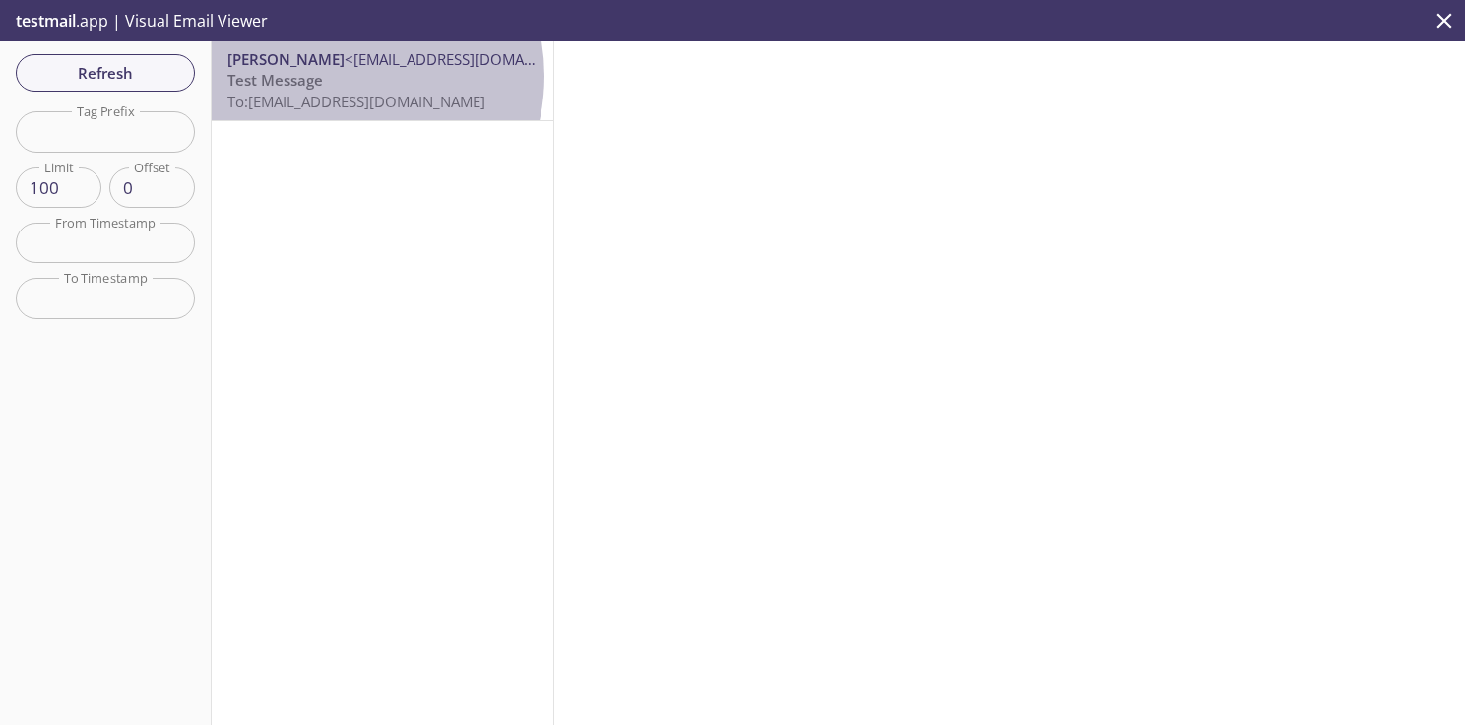
click at [337, 76] on p "Test Message To: 55s8t.test@inbox.testmail.app" at bounding box center [382, 91] width 310 height 42
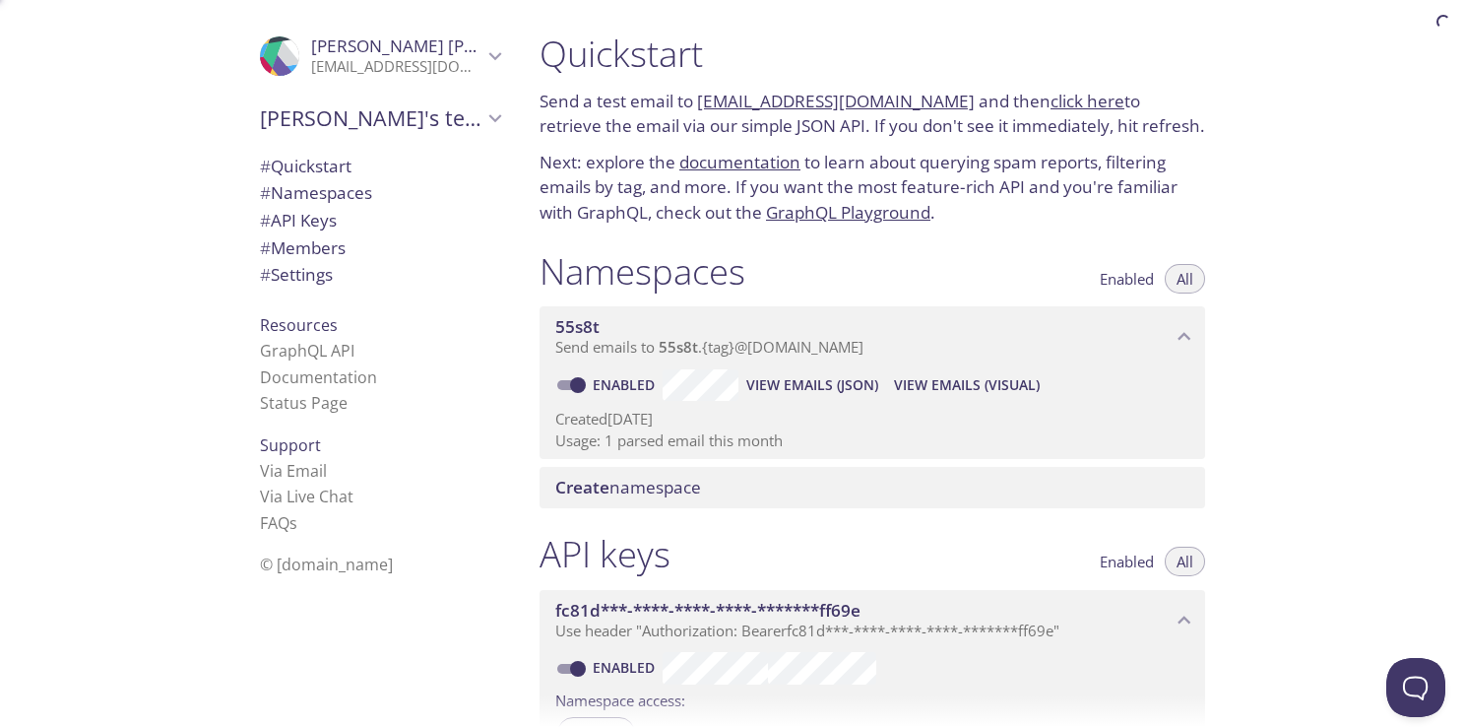
scroll to position [32, 0]
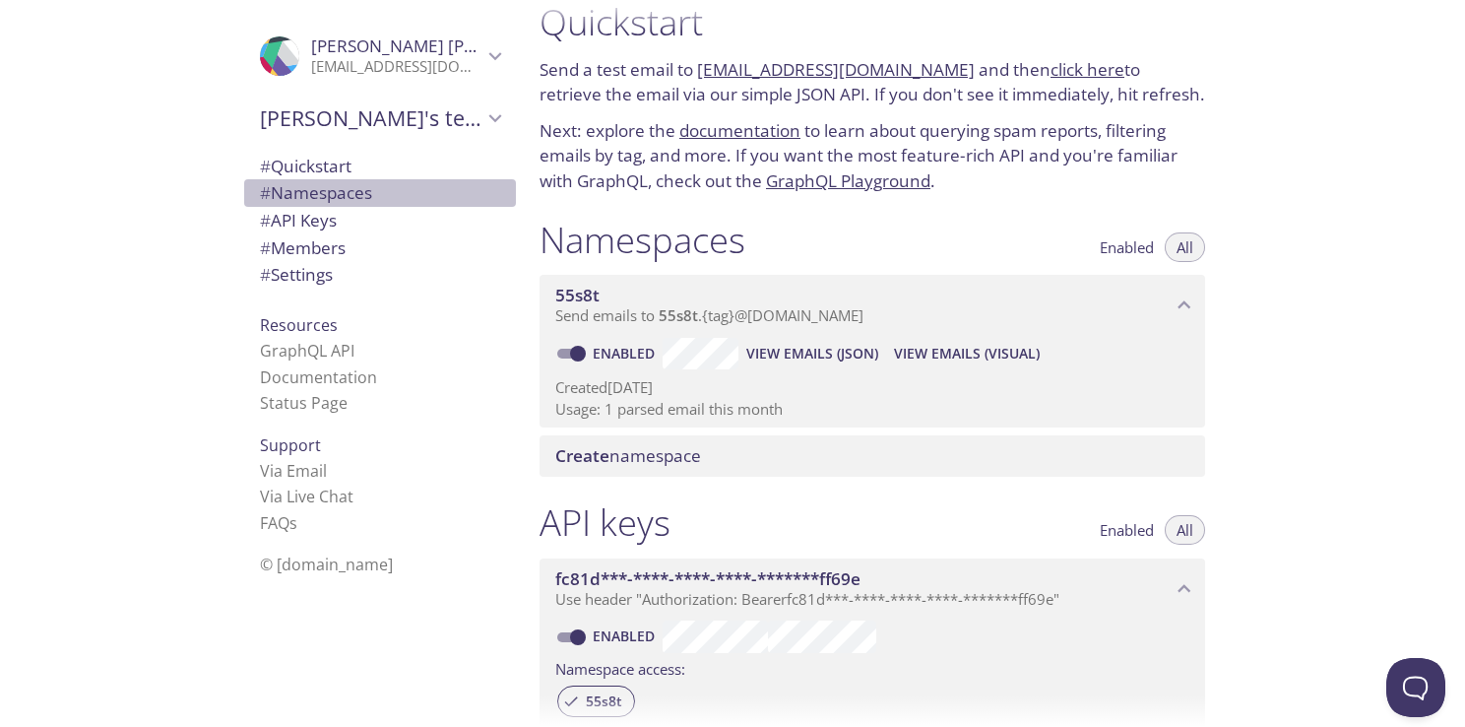
click at [335, 194] on span "# Namespaces" at bounding box center [316, 192] width 112 height 23
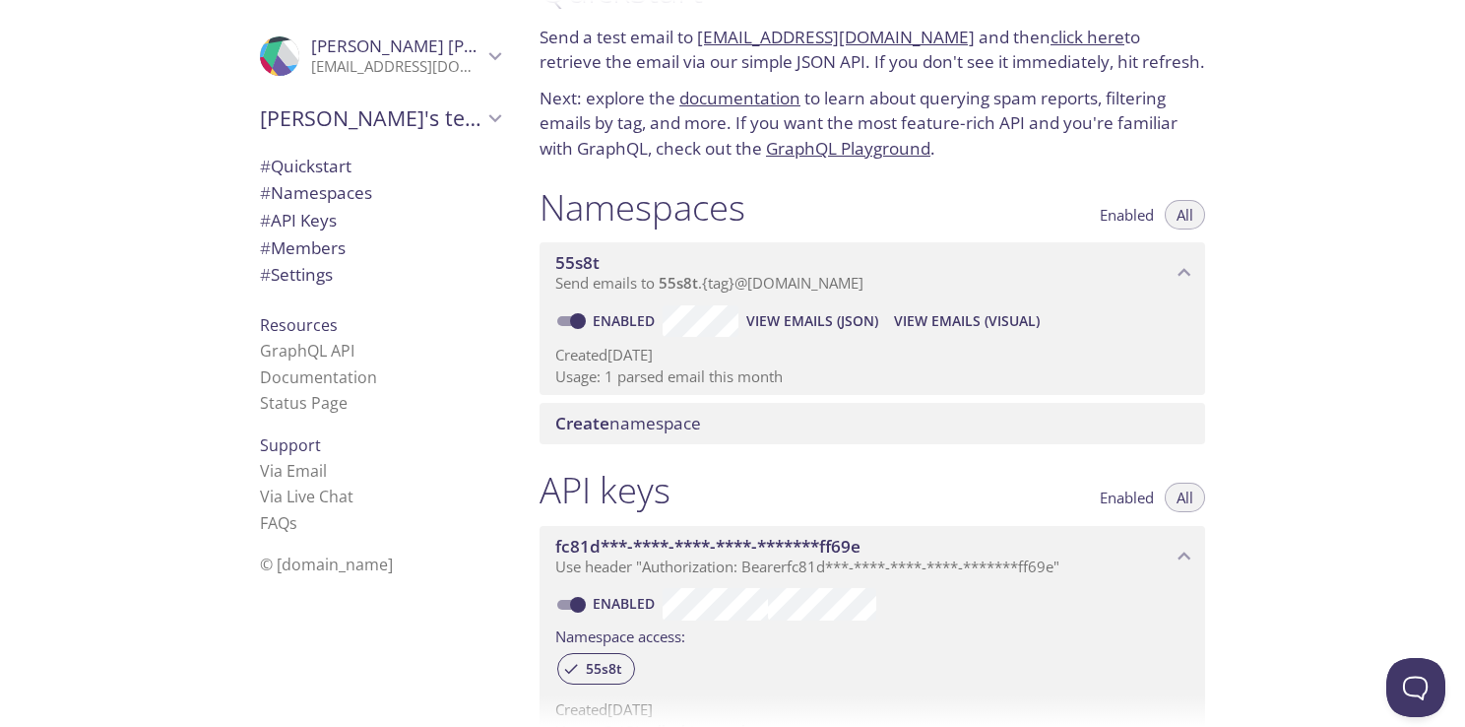
scroll to position [98, 0]
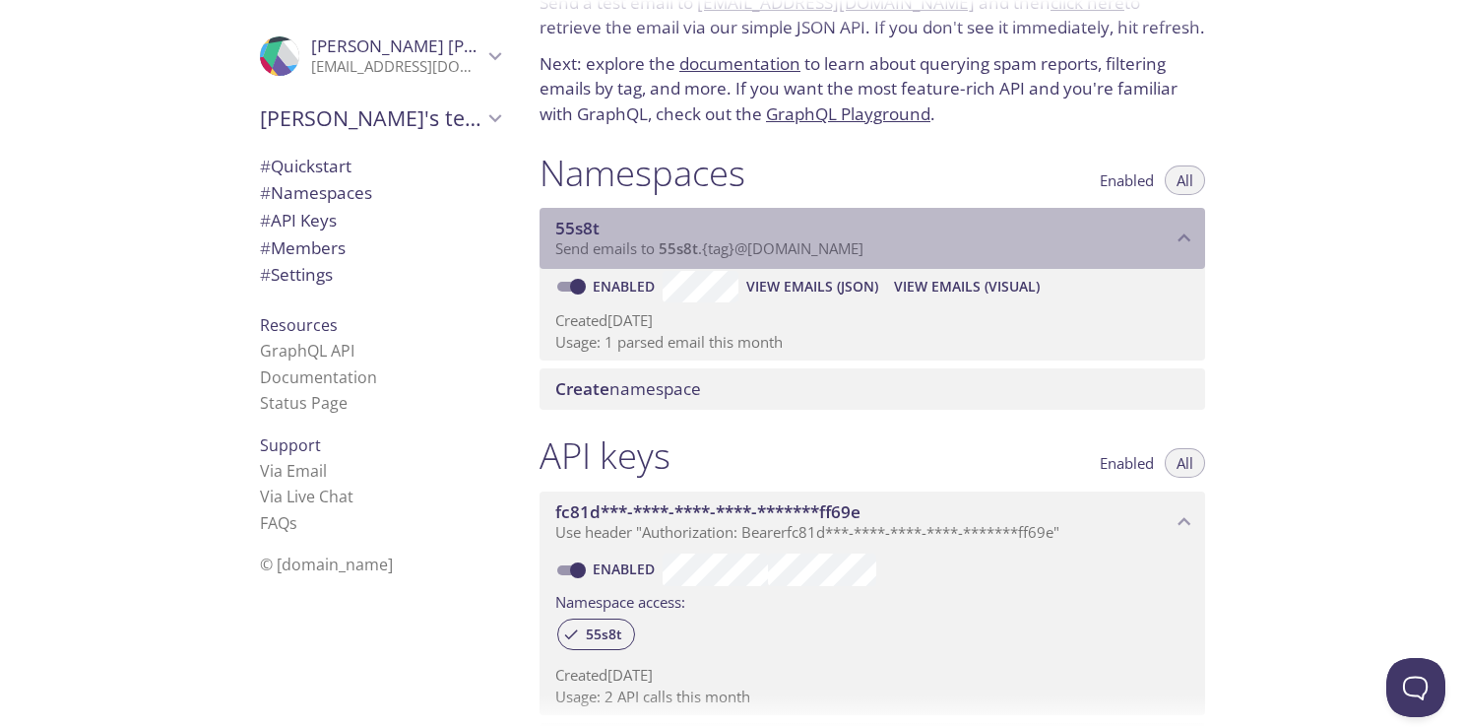
click at [606, 221] on span "55s8t" at bounding box center [863, 229] width 616 height 22
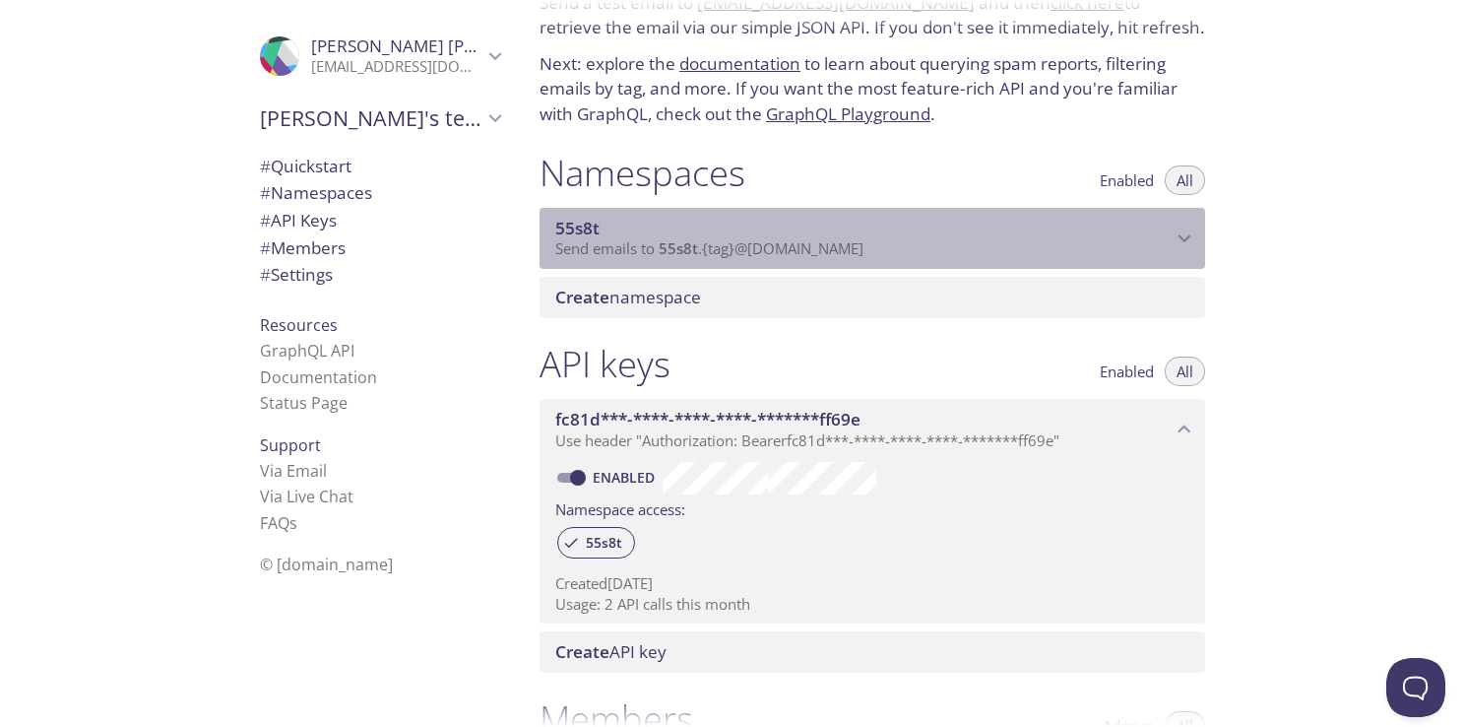
click at [606, 221] on span "55s8t" at bounding box center [863, 229] width 616 height 22
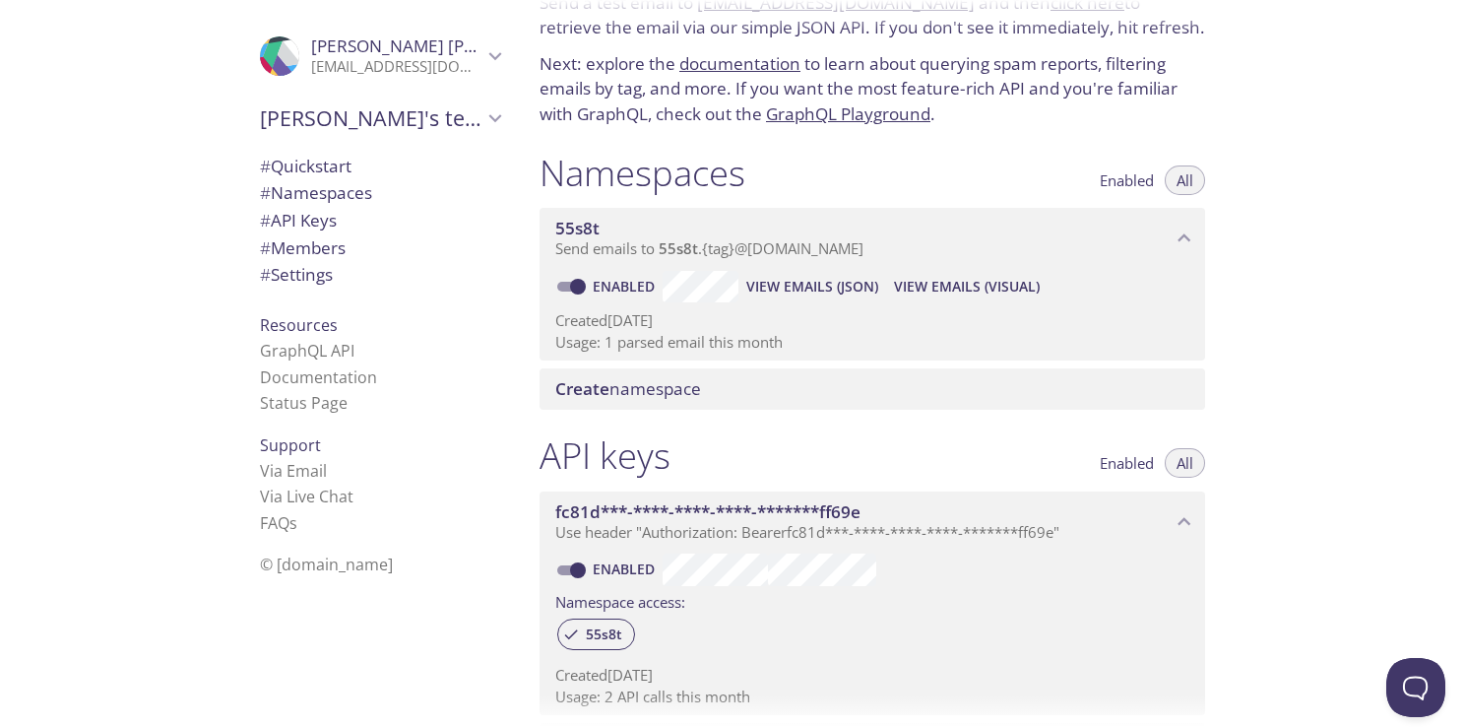
click at [583, 221] on span "55s8t" at bounding box center [577, 228] width 44 height 23
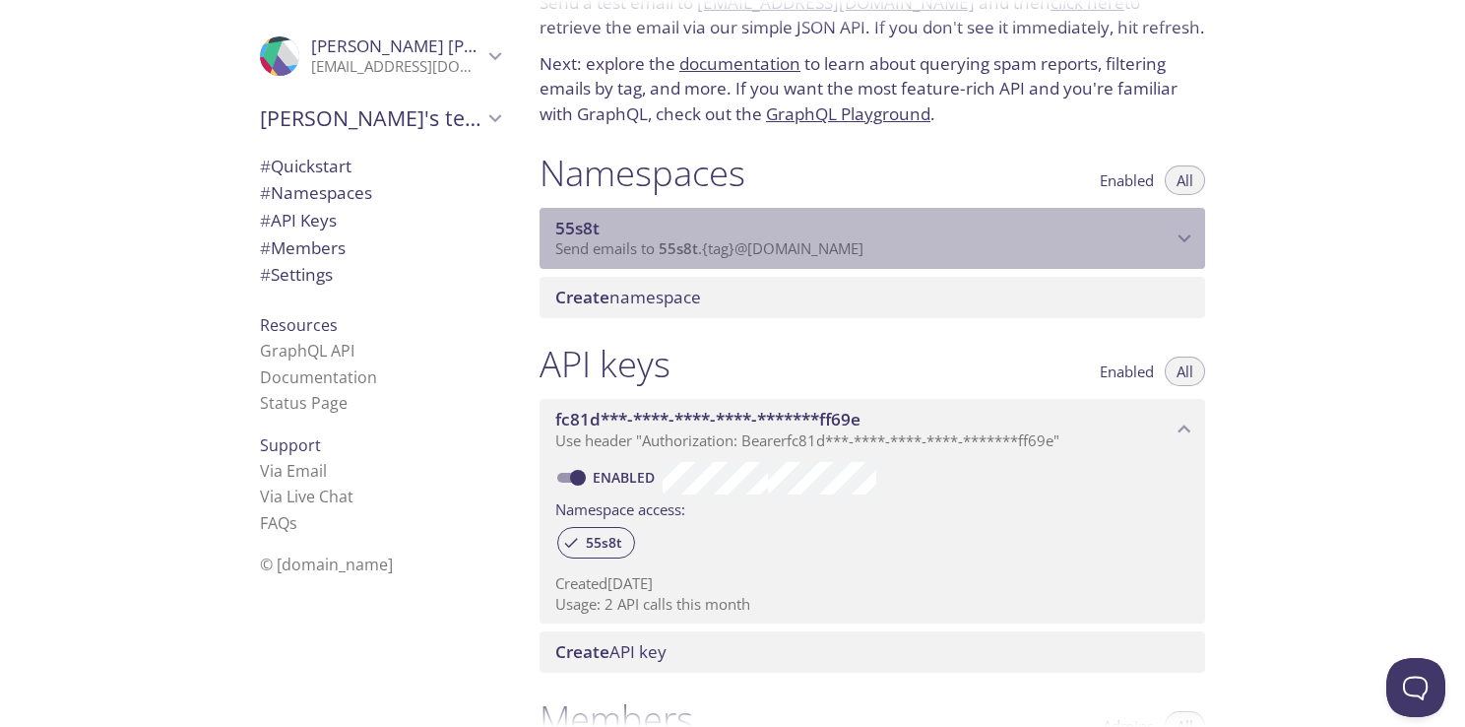
click at [583, 221] on span "55s8t" at bounding box center [577, 228] width 44 height 23
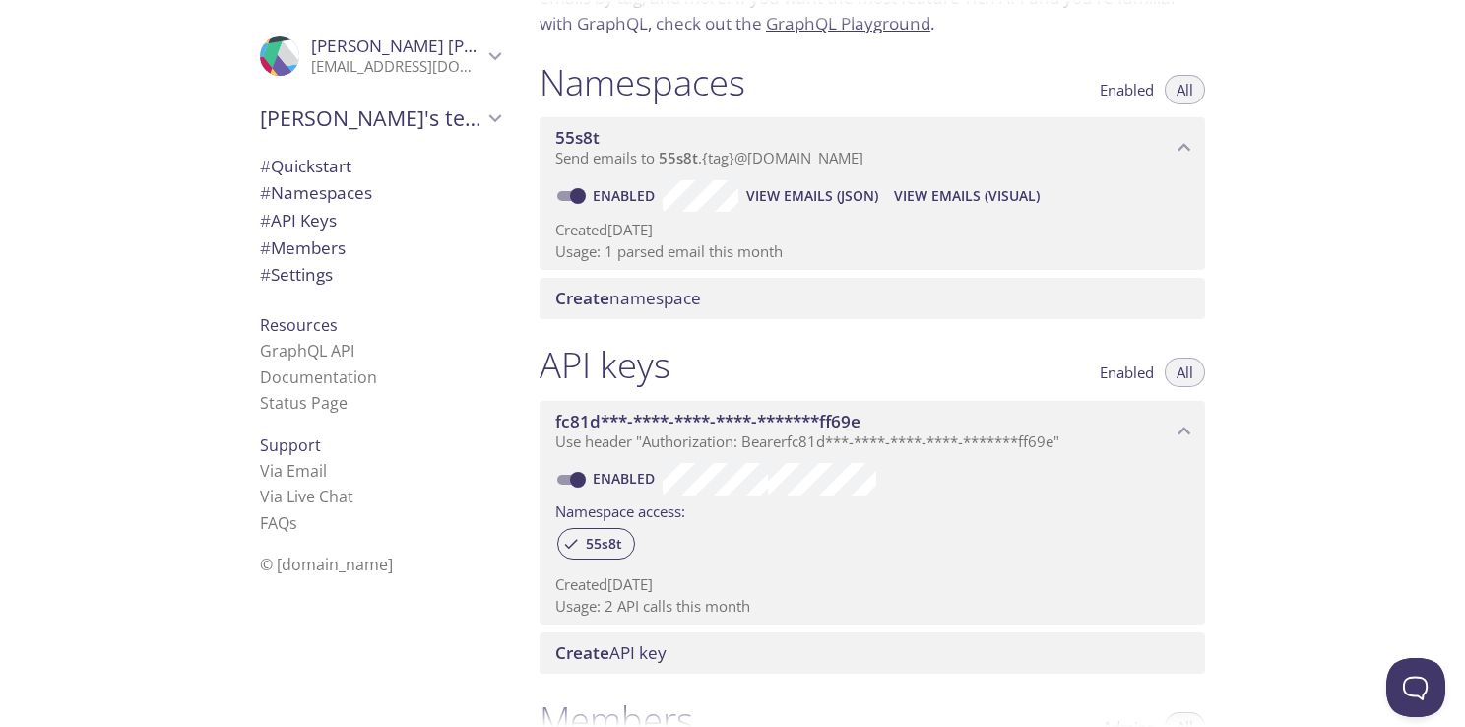
scroll to position [197, 0]
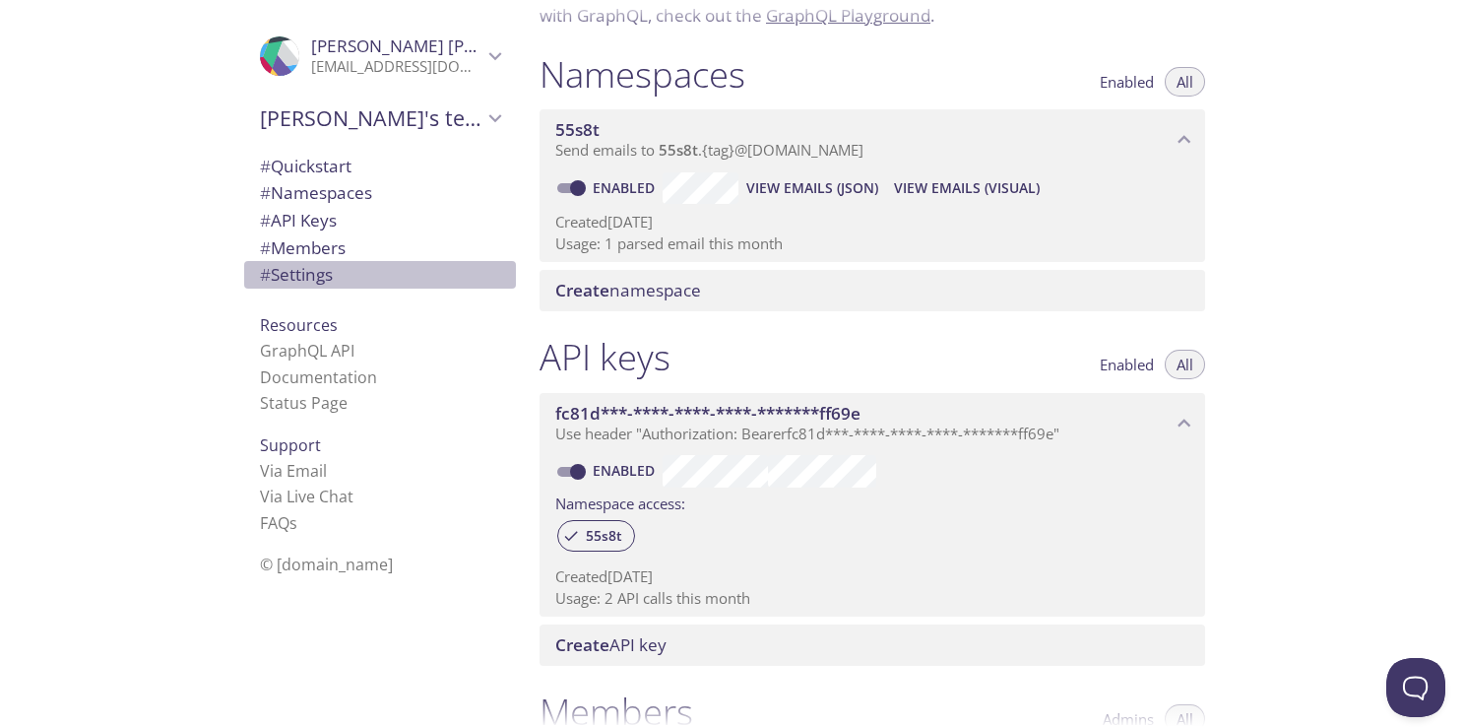
click at [299, 274] on span "# Settings" at bounding box center [296, 274] width 73 height 23
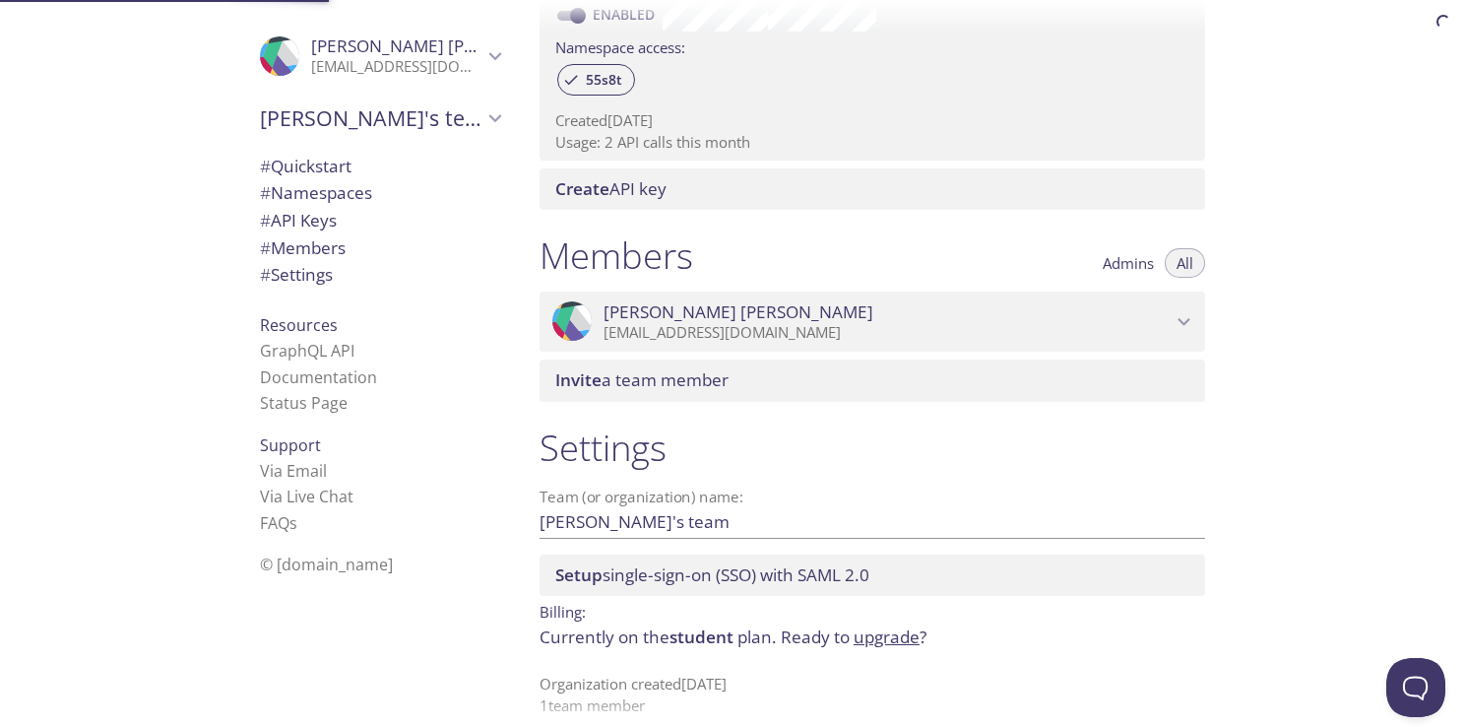
scroll to position [673, 0]
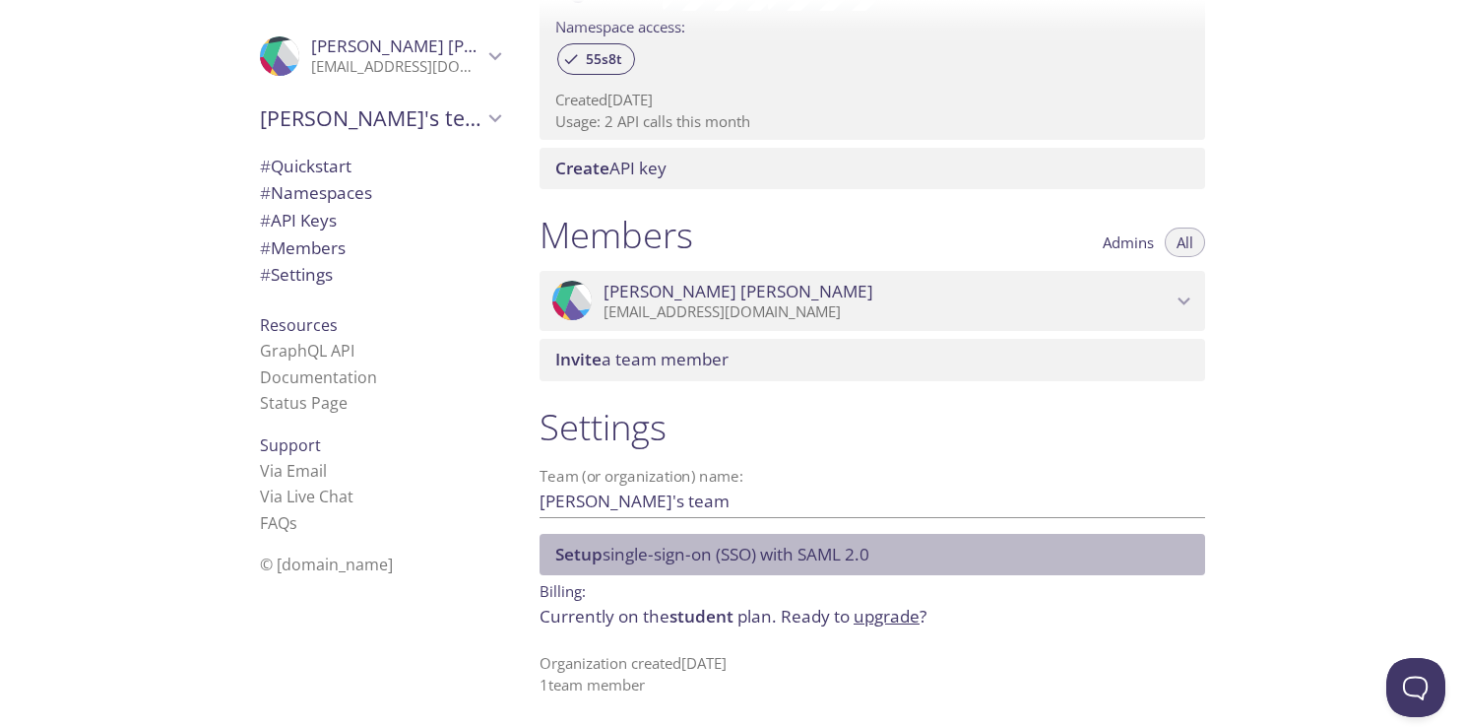
click at [723, 546] on span "Setup single-sign-on (SSO) with SAML 2.0" at bounding box center [712, 553] width 314 height 23
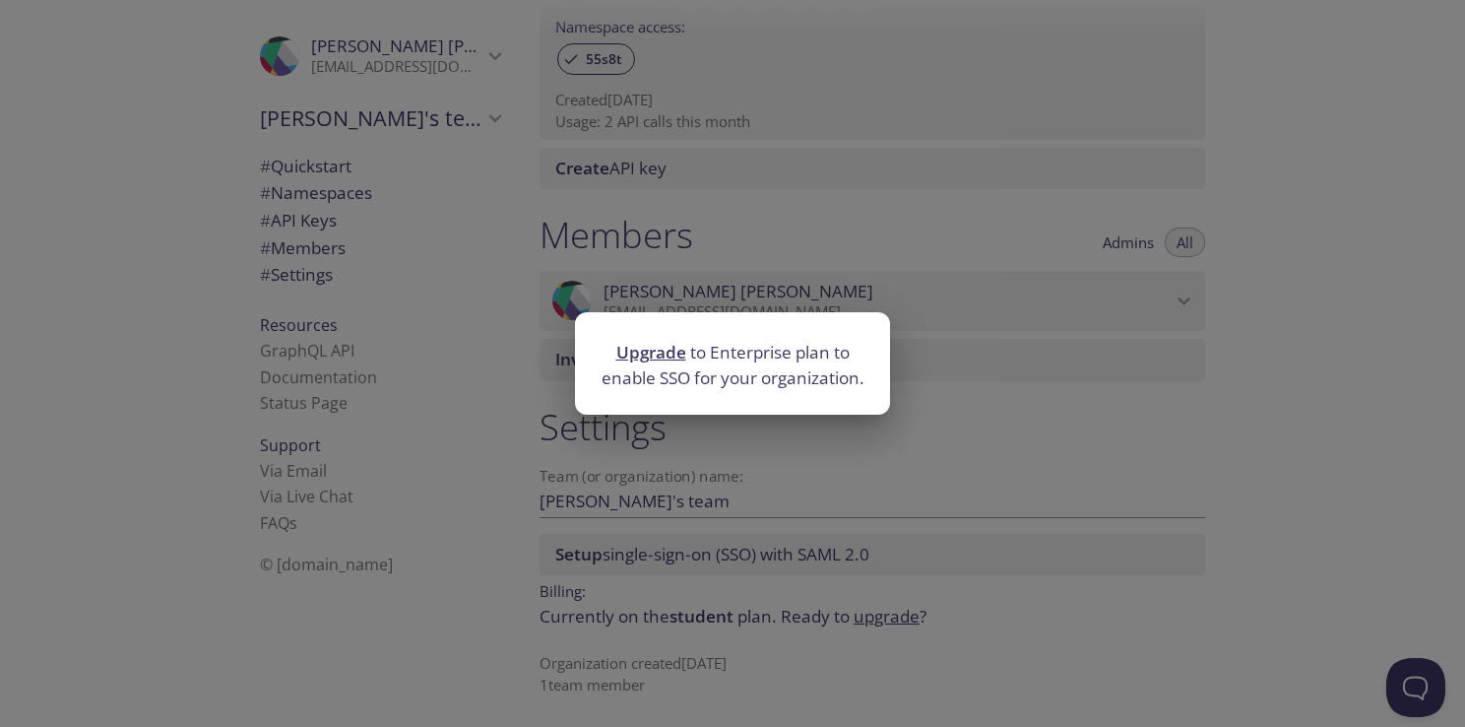
click at [723, 546] on div "Upgrade to Enterprise plan to enable SSO for your organization." at bounding box center [732, 363] width 1465 height 727
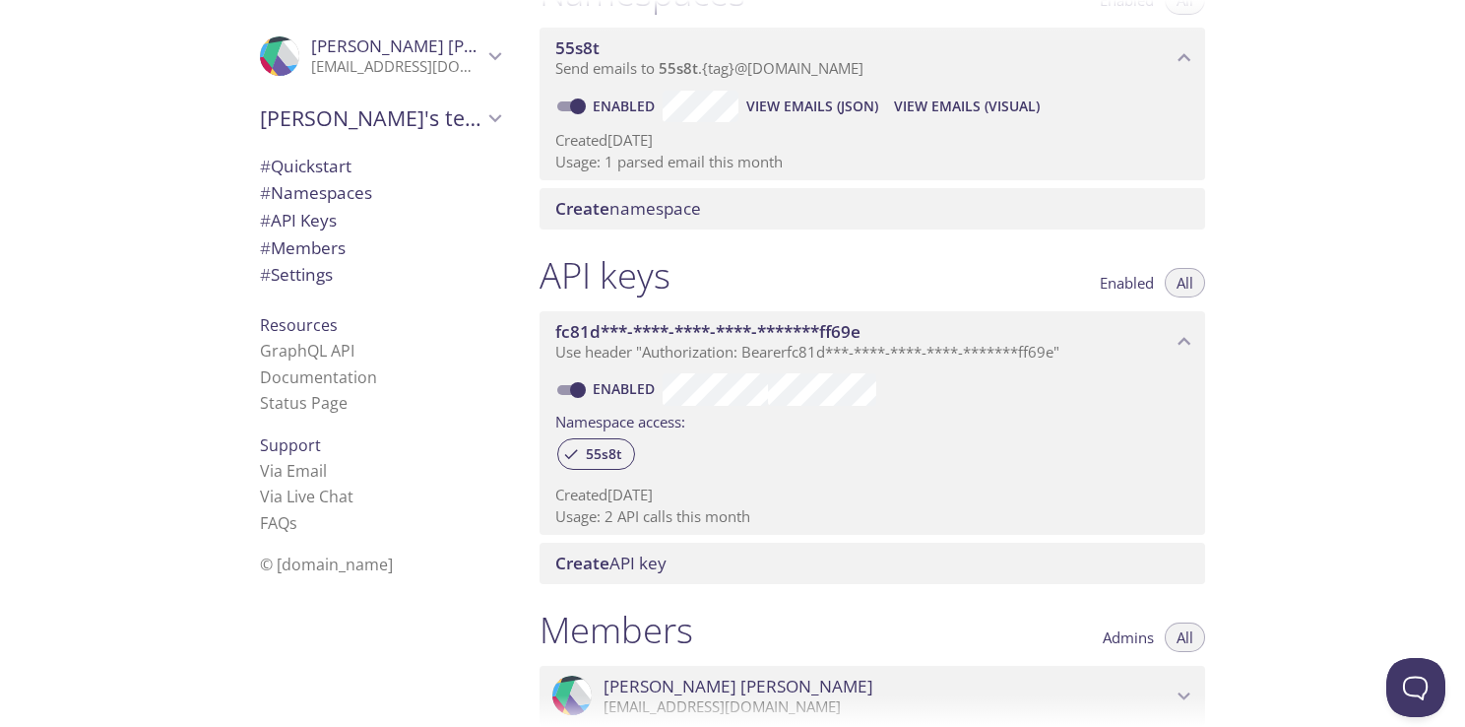
scroll to position [83, 0]
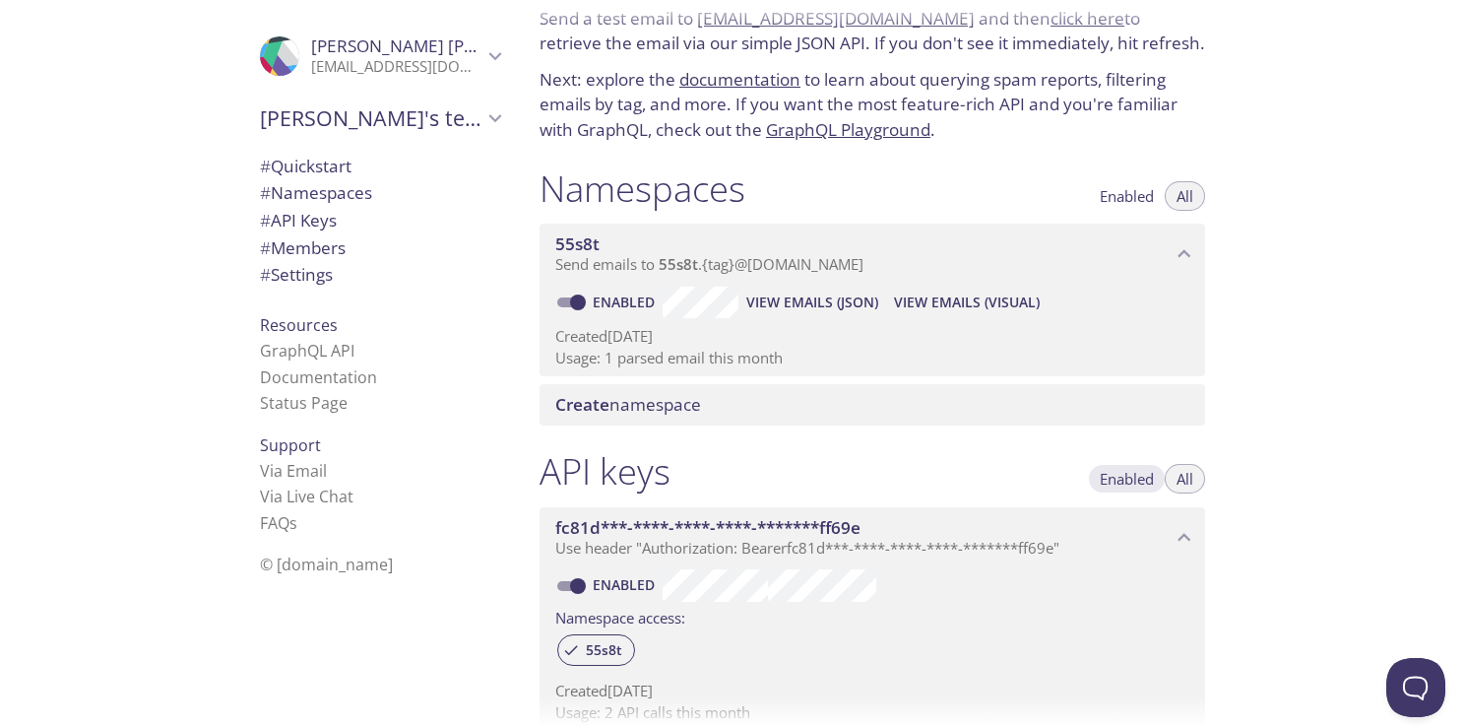
click at [1134, 478] on span "Enabled" at bounding box center [1127, 478] width 54 height 0
click at [1185, 478] on span "All" at bounding box center [1184, 478] width 17 height 0
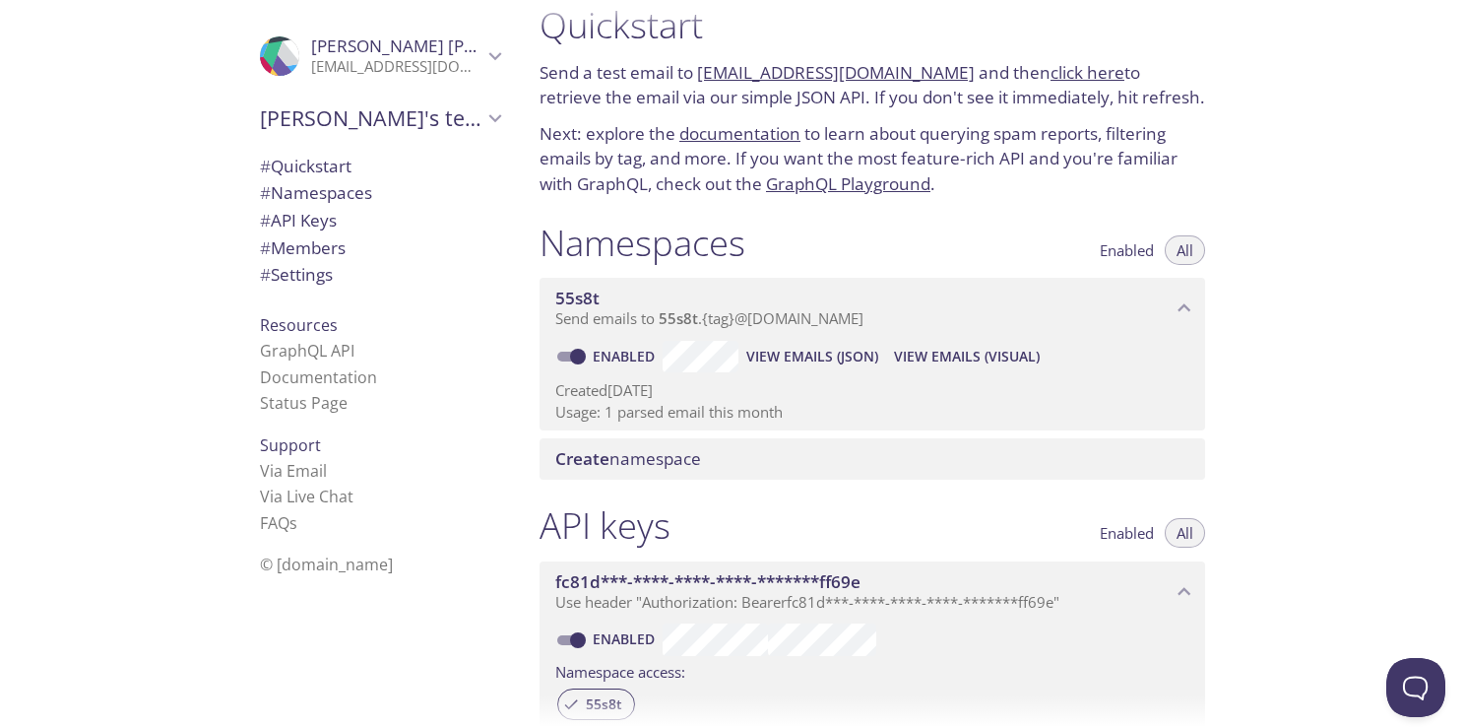
scroll to position [0, 0]
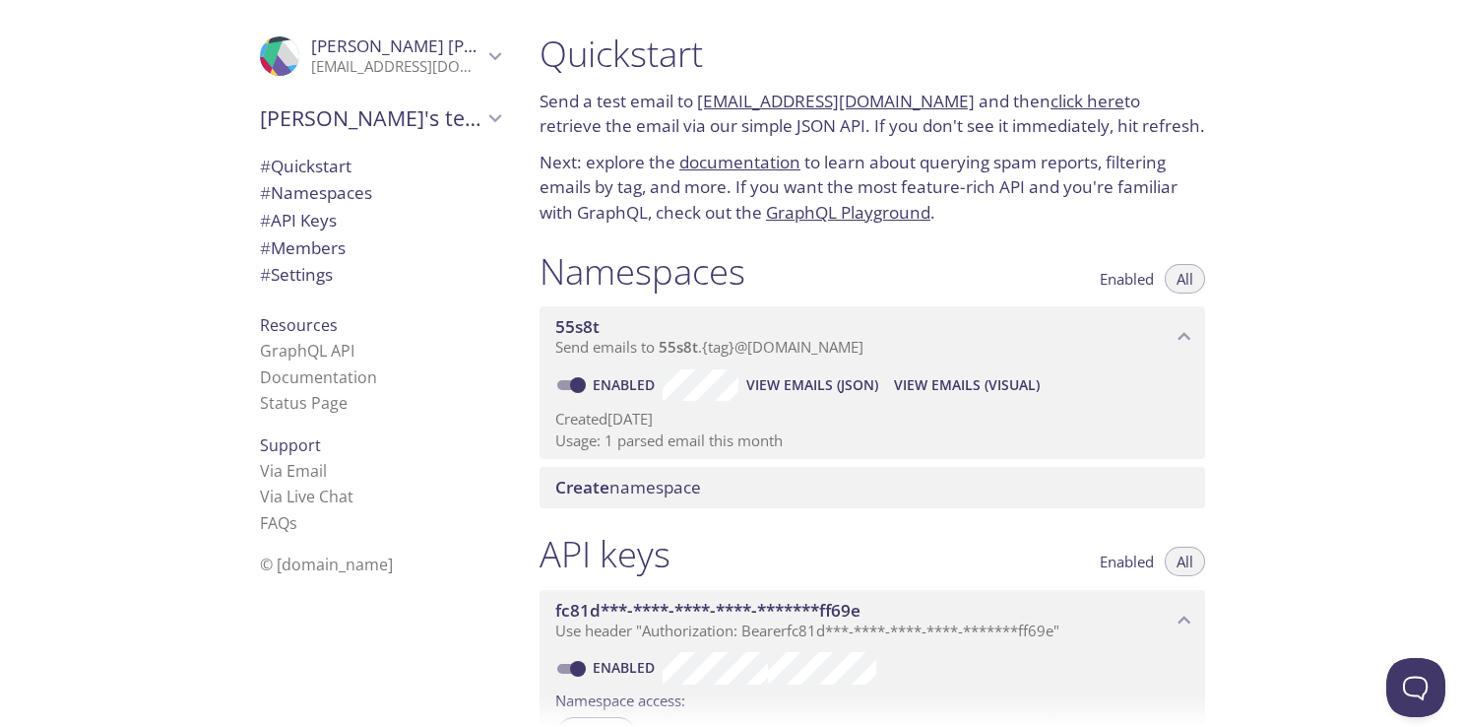
click at [694, 482] on span "Create namespace" at bounding box center [628, 487] width 146 height 23
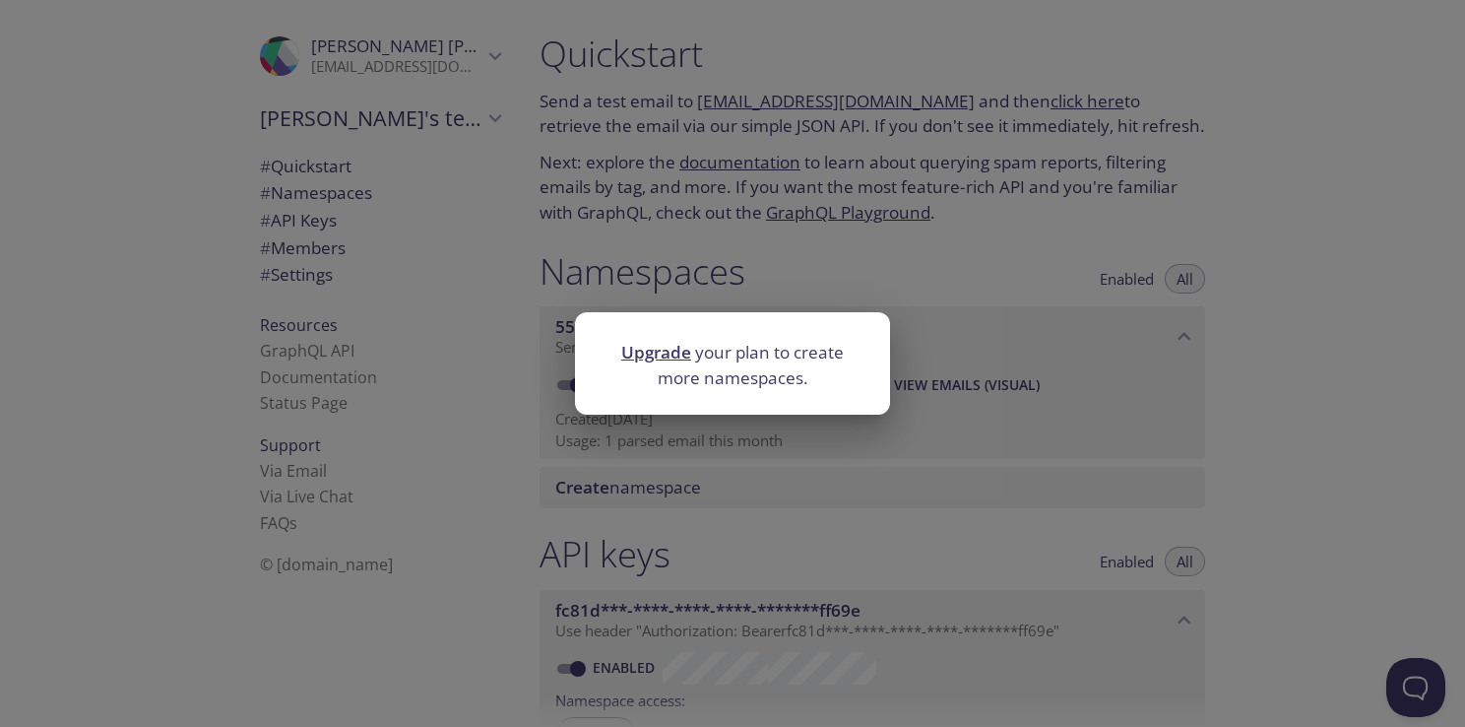
click at [696, 495] on div "Upgrade your plan to create more namespaces." at bounding box center [732, 363] width 1465 height 727
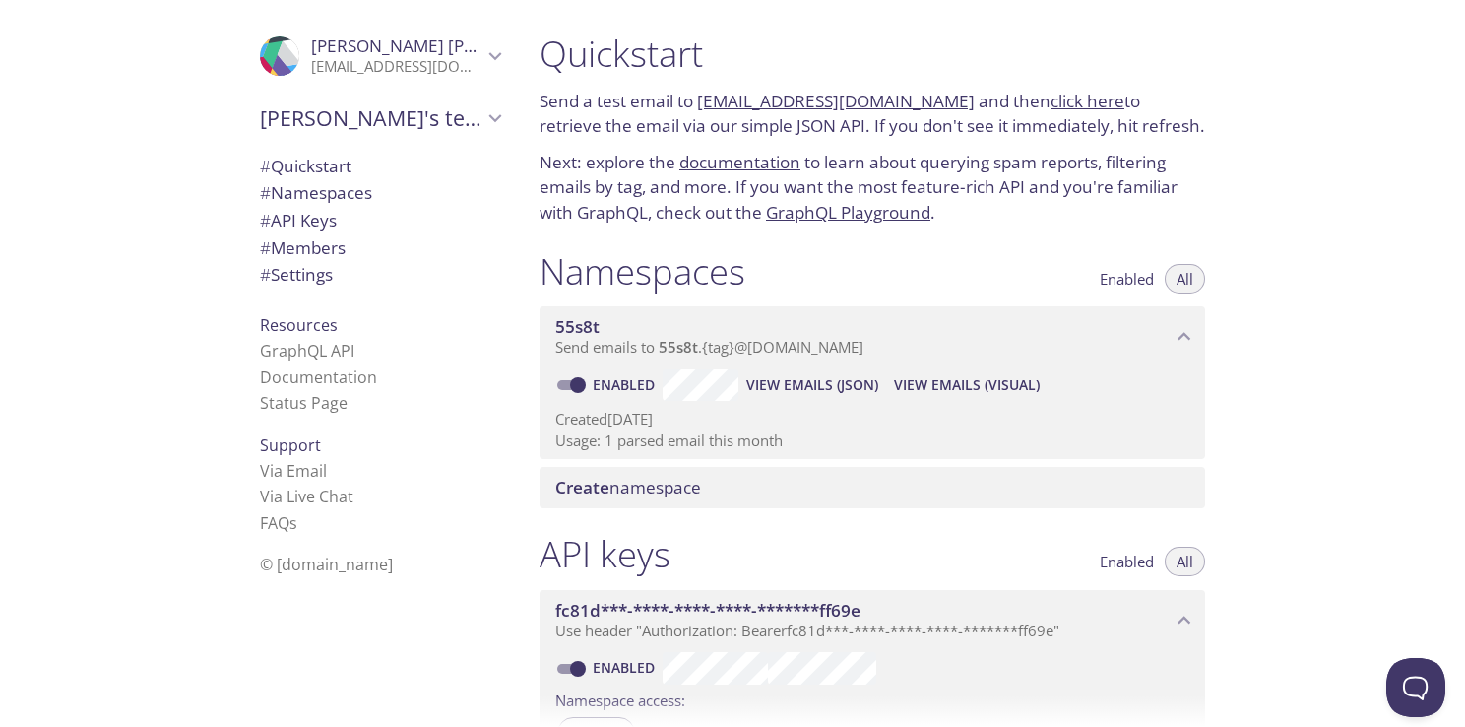
click at [595, 323] on span "55s8t" at bounding box center [577, 326] width 44 height 23
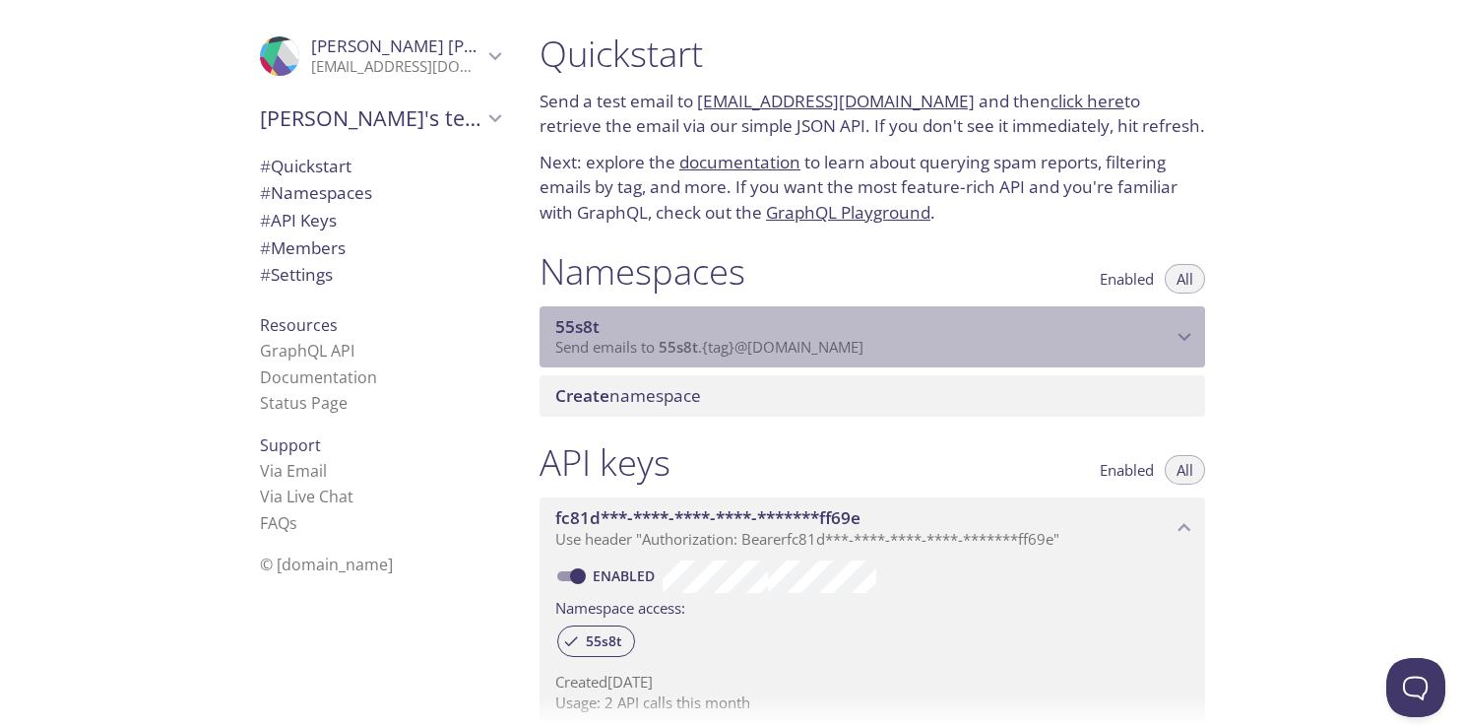
drag, startPoint x: 595, startPoint y: 316, endPoint x: 582, endPoint y: 320, distance: 13.4
click at [582, 320] on span "55s8t" at bounding box center [577, 326] width 44 height 23
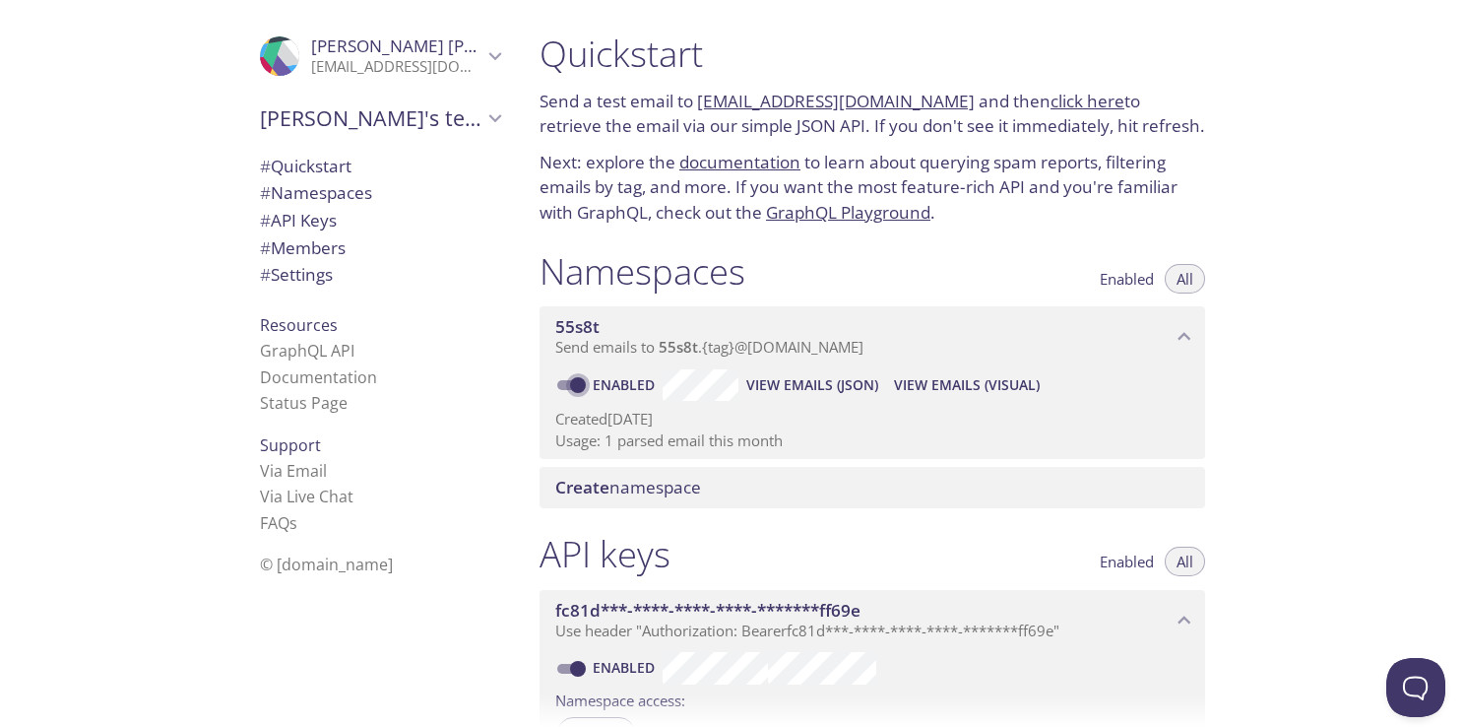
click at [567, 380] on input "Enabled" at bounding box center [577, 385] width 71 height 24
click at [565, 380] on input "Disabled" at bounding box center [562, 385] width 71 height 24
checkbox input "true"
click at [267, 59] on icon "Durgesh Kushwaha" at bounding box center [288, 62] width 229 height 272
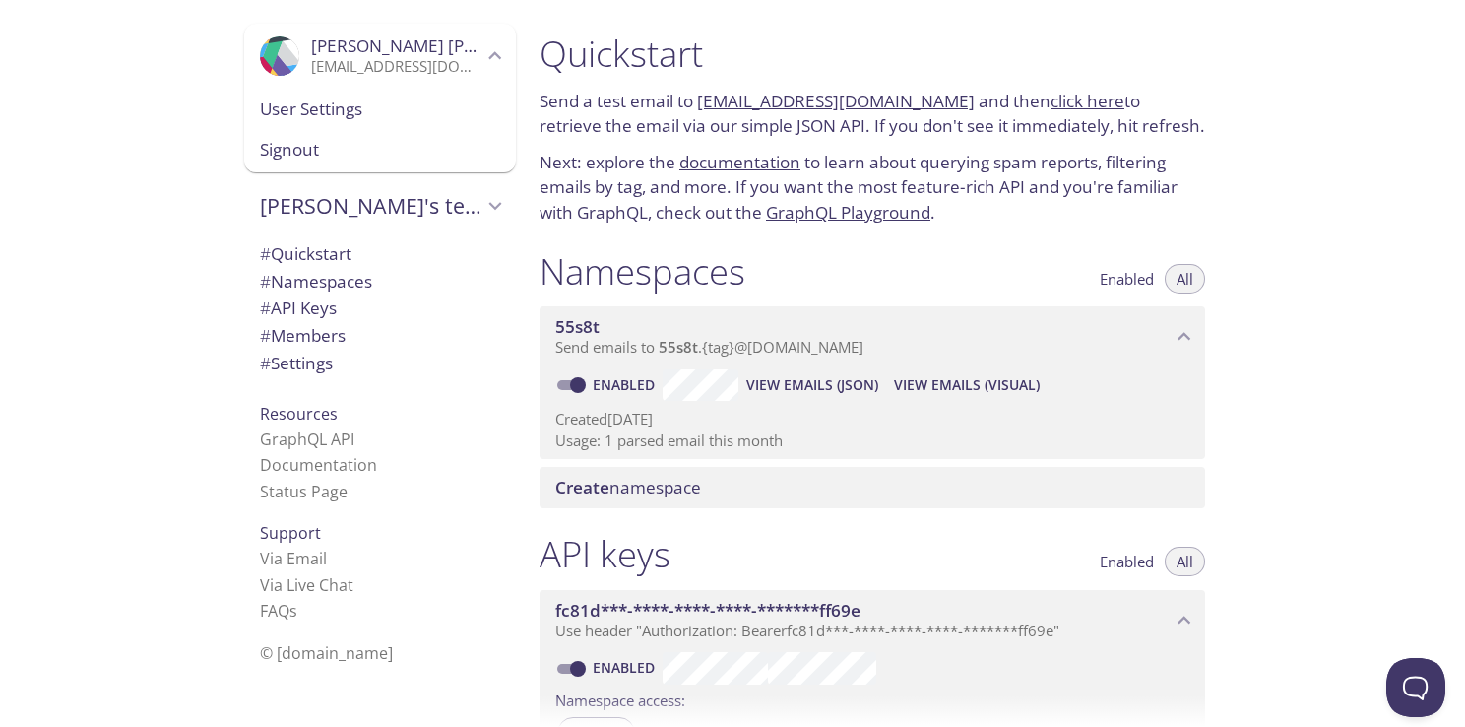
click at [280, 104] on span "User Settings" at bounding box center [380, 109] width 240 height 26
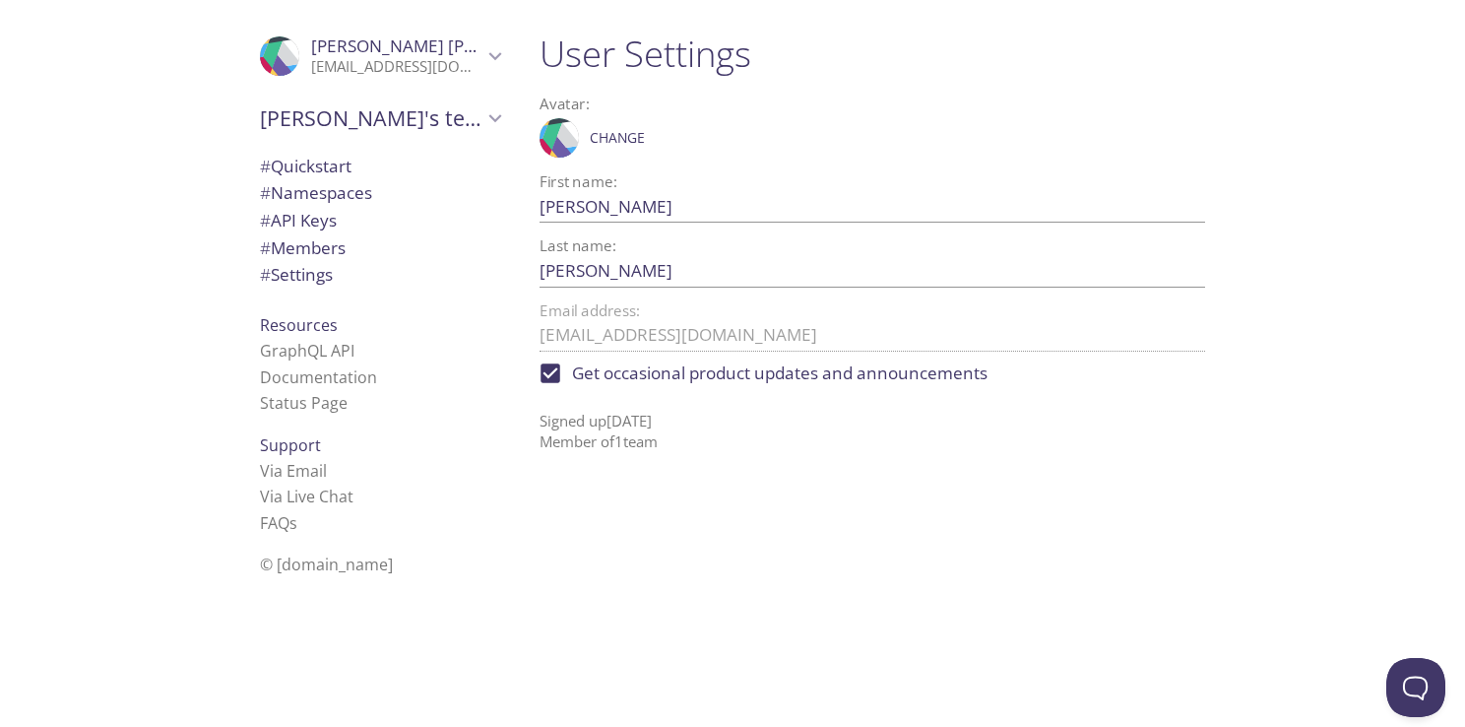
click at [559, 374] on input "Get occasional product updates and announcements" at bounding box center [550, 372] width 43 height 43
checkbox input "false"
